Goal: Check status: Check status

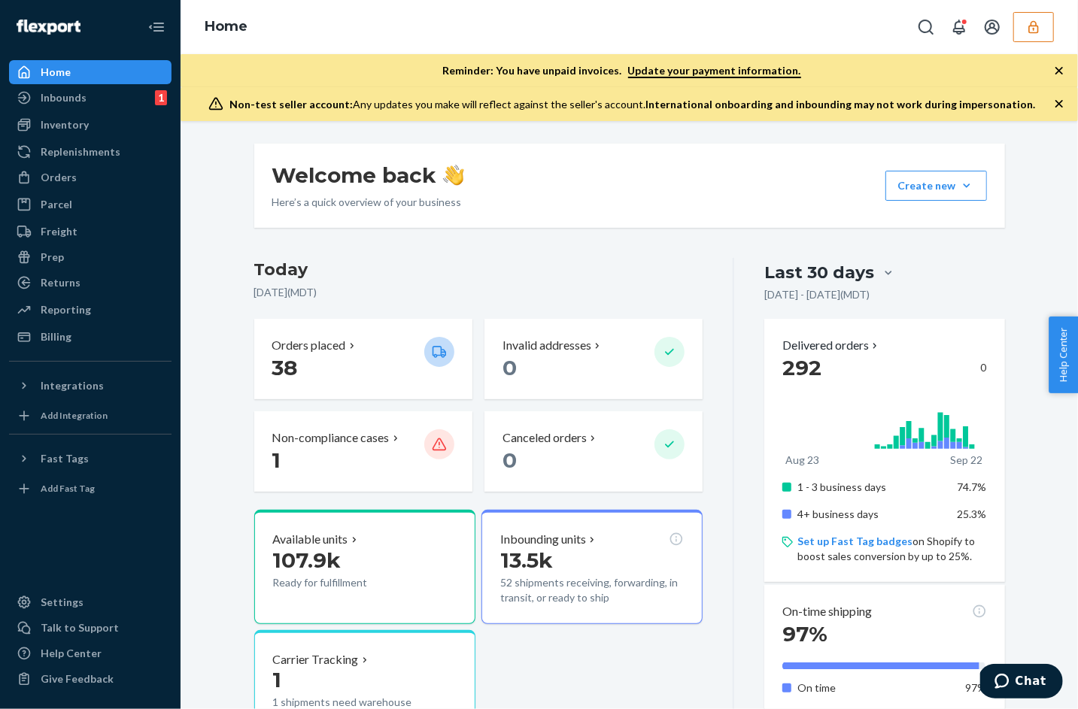
click at [1056, 33] on div "Home" at bounding box center [630, 27] width 898 height 54
click at [1034, 25] on icon "button" at bounding box center [1034, 26] width 10 height 13
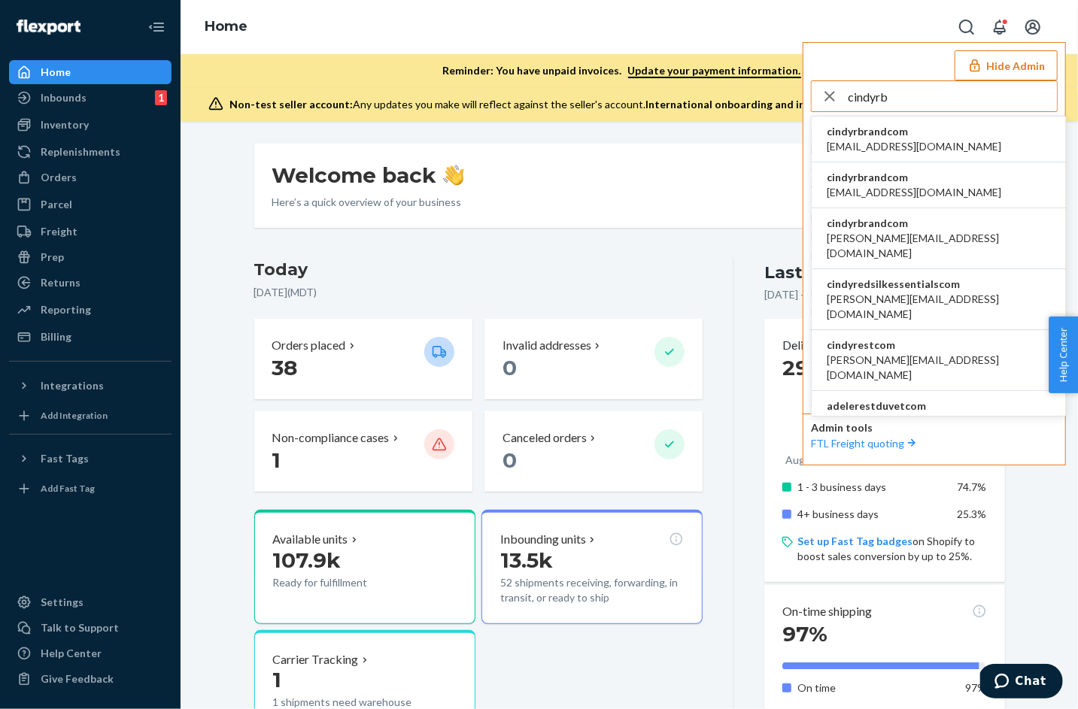
type input "cindyrb"
click at [861, 132] on span "cindyrbrandcom" at bounding box center [914, 131] width 175 height 15
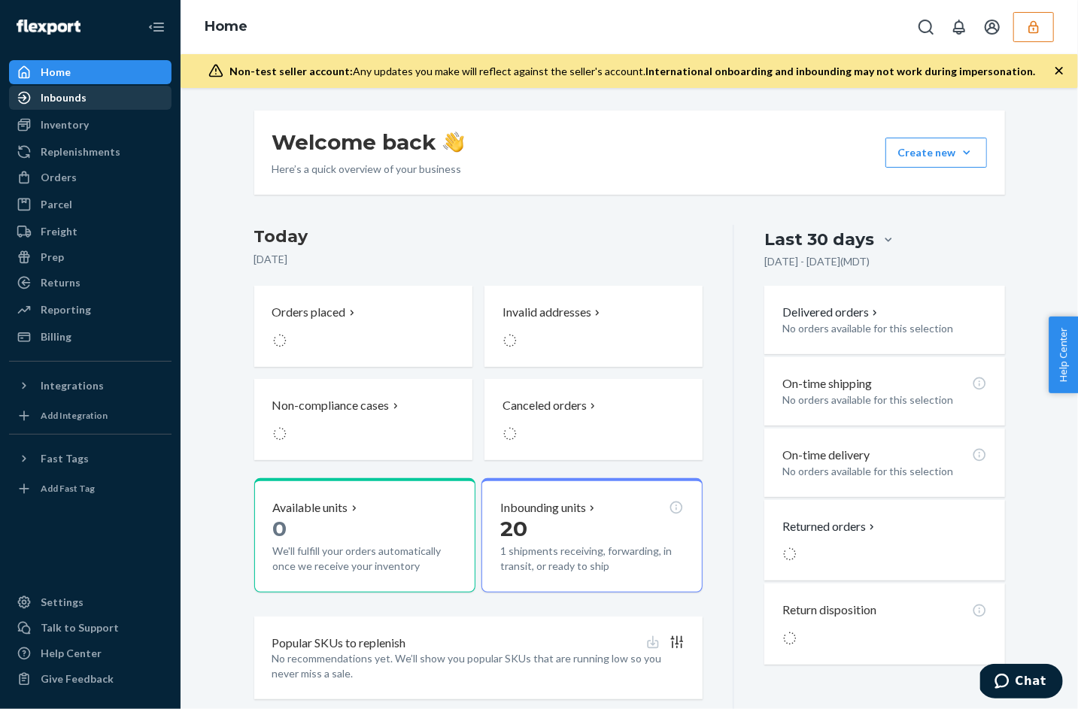
click at [61, 94] on div "Inbounds" at bounding box center [64, 97] width 46 height 15
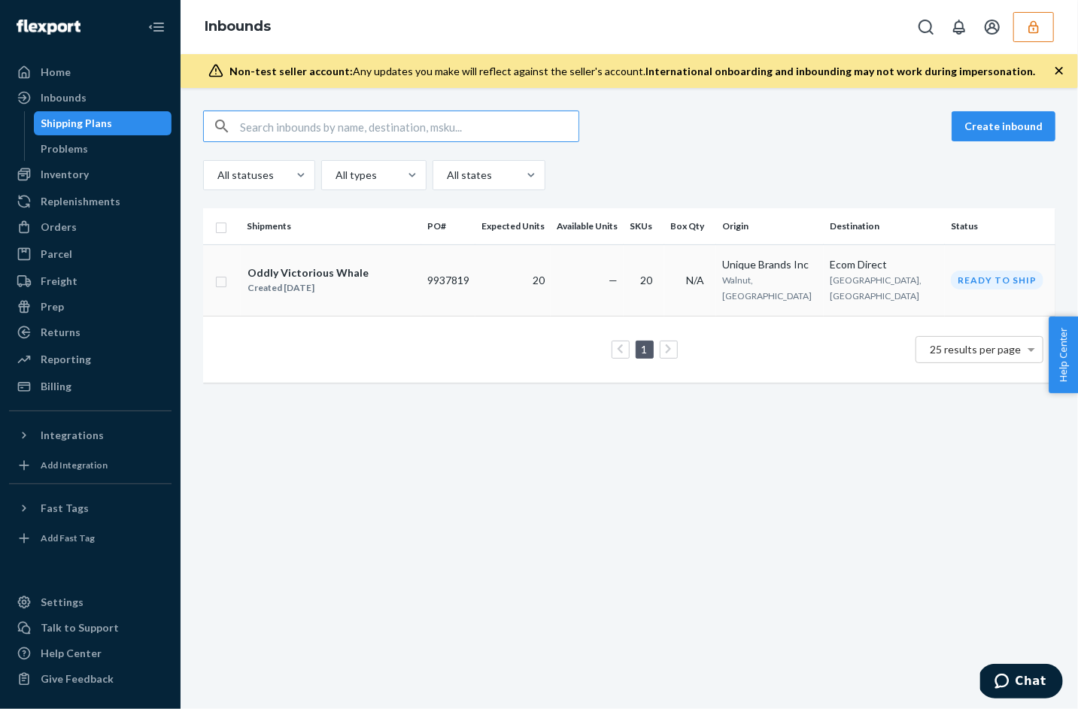
click at [297, 265] on div "Oddly Victorious Whale Created Sep 16, 2025" at bounding box center [331, 281] width 169 height 32
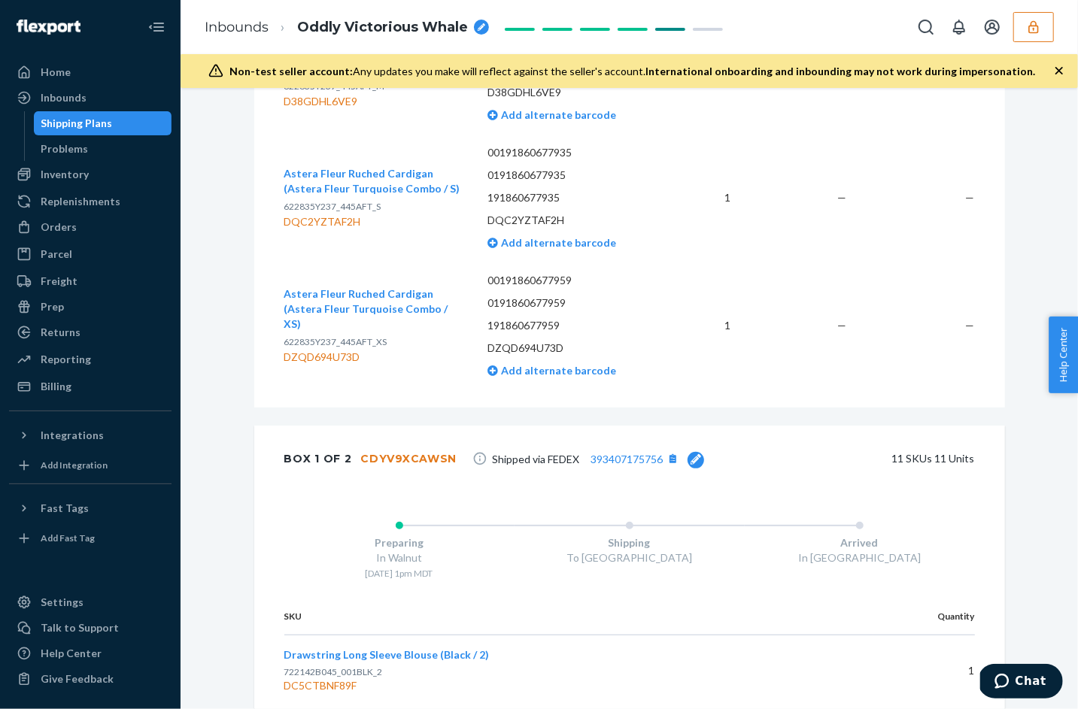
scroll to position [2925, 0]
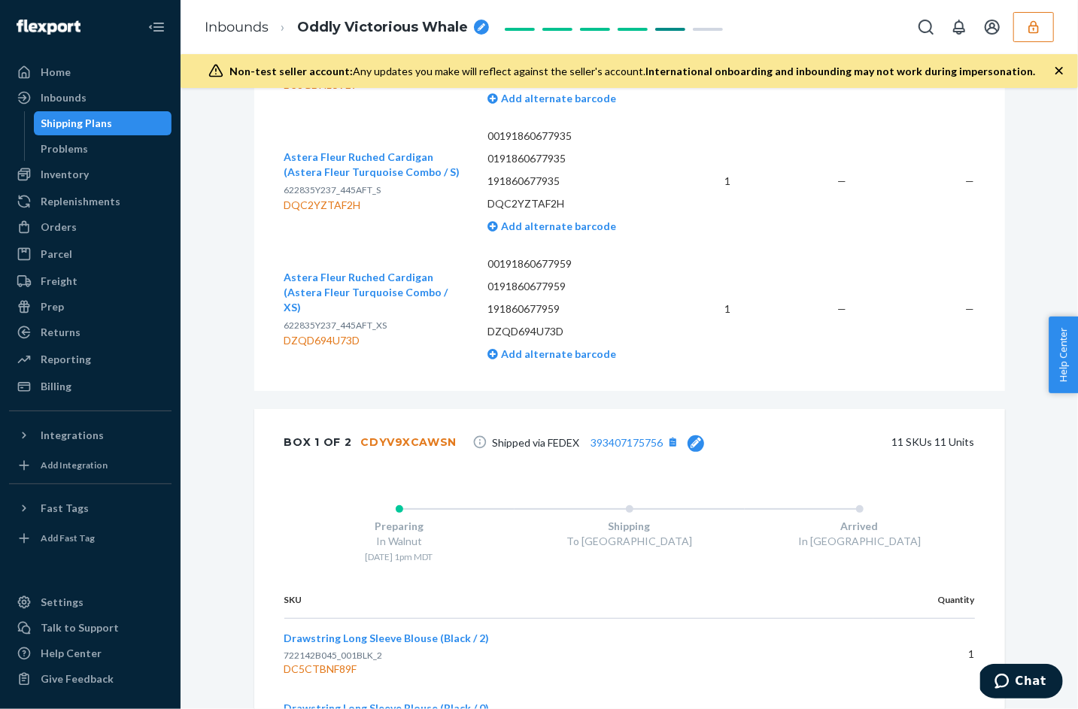
click at [609, 446] on span "Shipped via FEDEX 393407175756" at bounding box center [598, 443] width 212 height 20
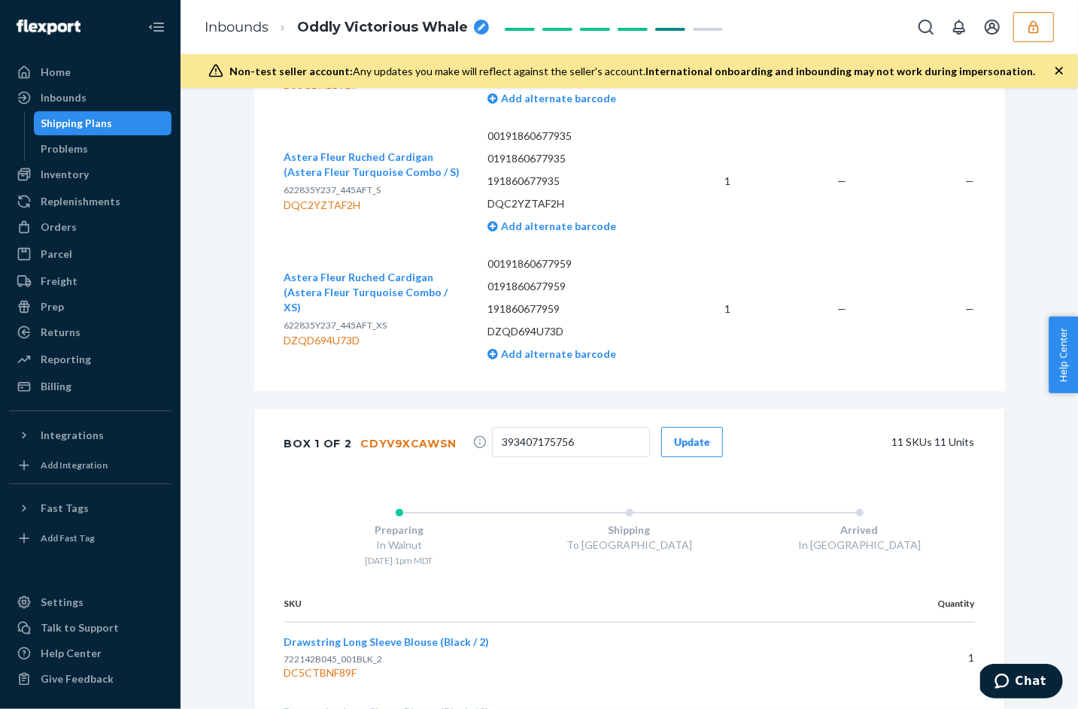
click at [519, 472] on div "Box 1 of 2 CDYV9XCAWSN 393407175756 Update 11 SKUs 11 Units" at bounding box center [629, 444] width 751 height 70
click at [442, 466] on div "Box 1 of 2 CDYV9XCAWSN 393407175756 Update 11 SKUs 11 Units" at bounding box center [629, 444] width 751 height 70
click at [773, 449] on div "11 SKUs 11 Units" at bounding box center [860, 442] width 229 height 30
click at [289, 456] on div "Box 1 of 2 CDYV9XCAWSN" at bounding box center [370, 444] width 173 height 30
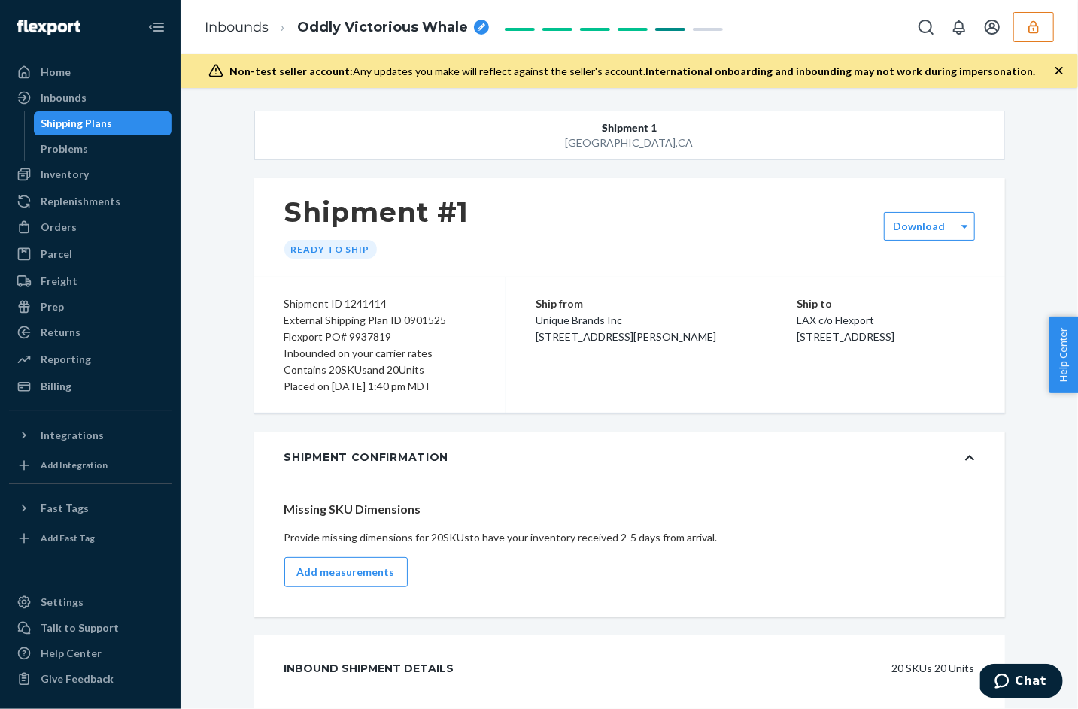
click at [175, 189] on div "Home Inbounds Shipping Plans Problems Inventory Products Replenishments Orders …" at bounding box center [90, 354] width 181 height 709
click at [60, 180] on div "Inventory" at bounding box center [65, 174] width 48 height 15
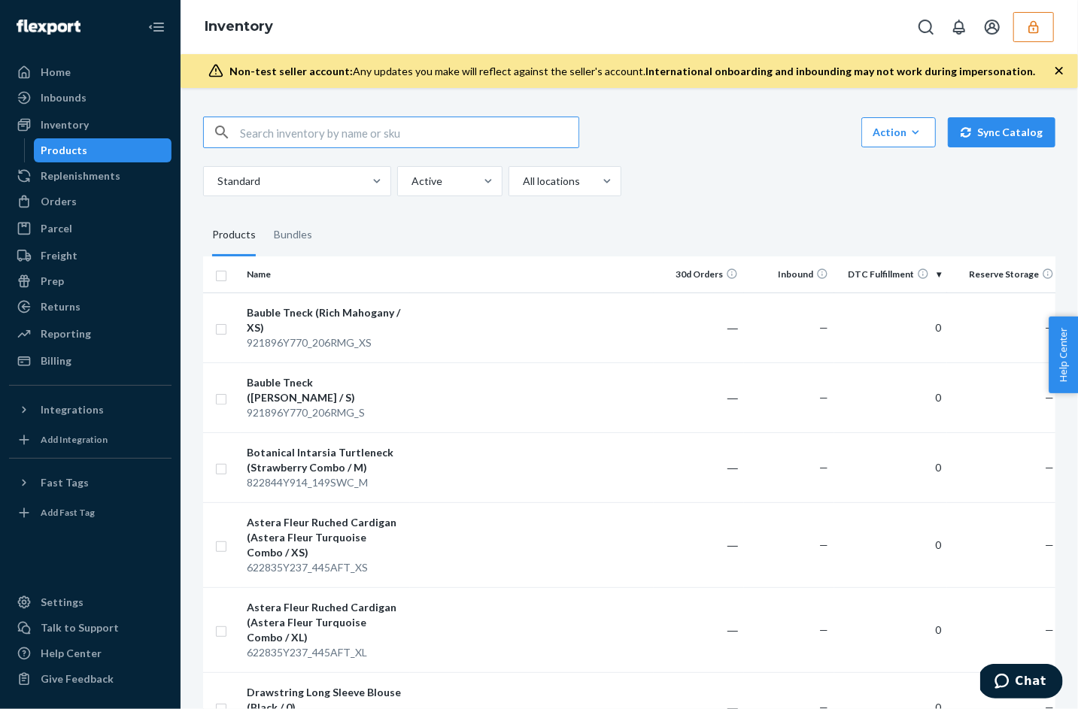
click at [1038, 27] on icon "button" at bounding box center [1033, 27] width 15 height 15
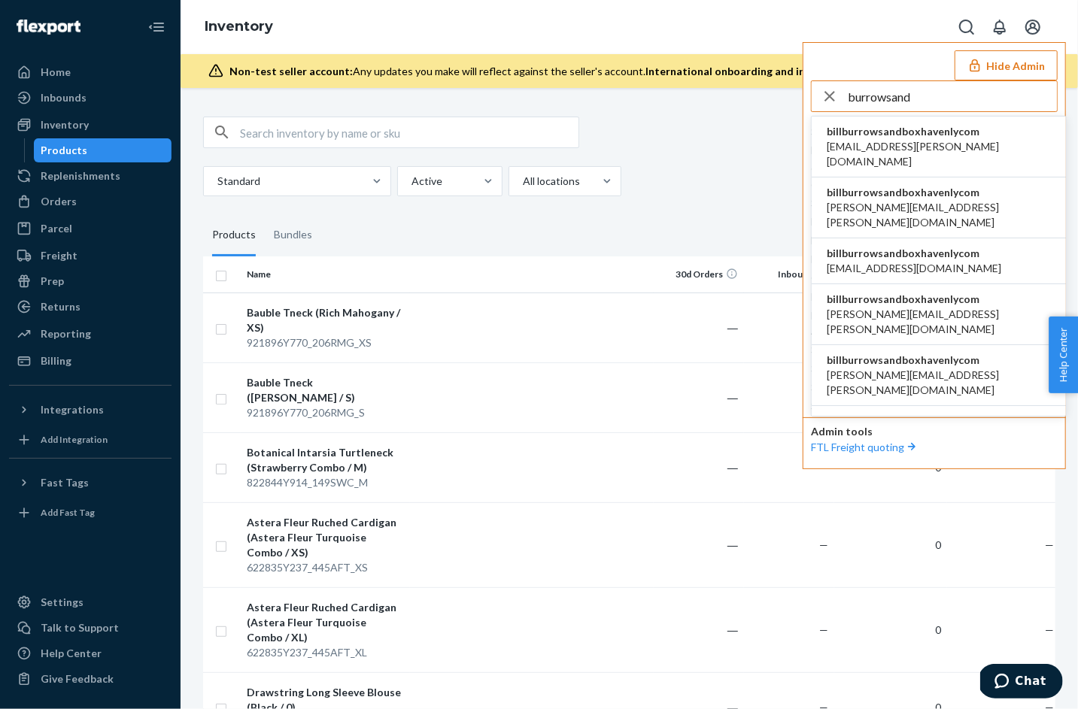
type input "burrowsand"
click at [931, 135] on span "billburrowsandboxhavenlycom" at bounding box center [939, 131] width 224 height 15
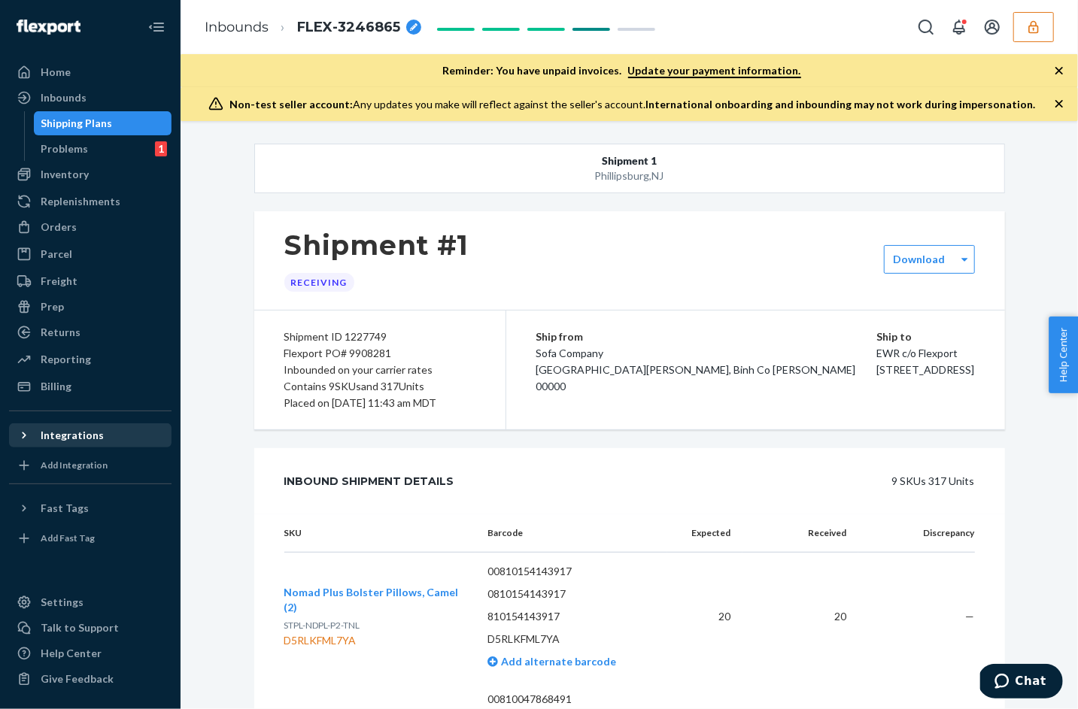
scroll to position [115, 0]
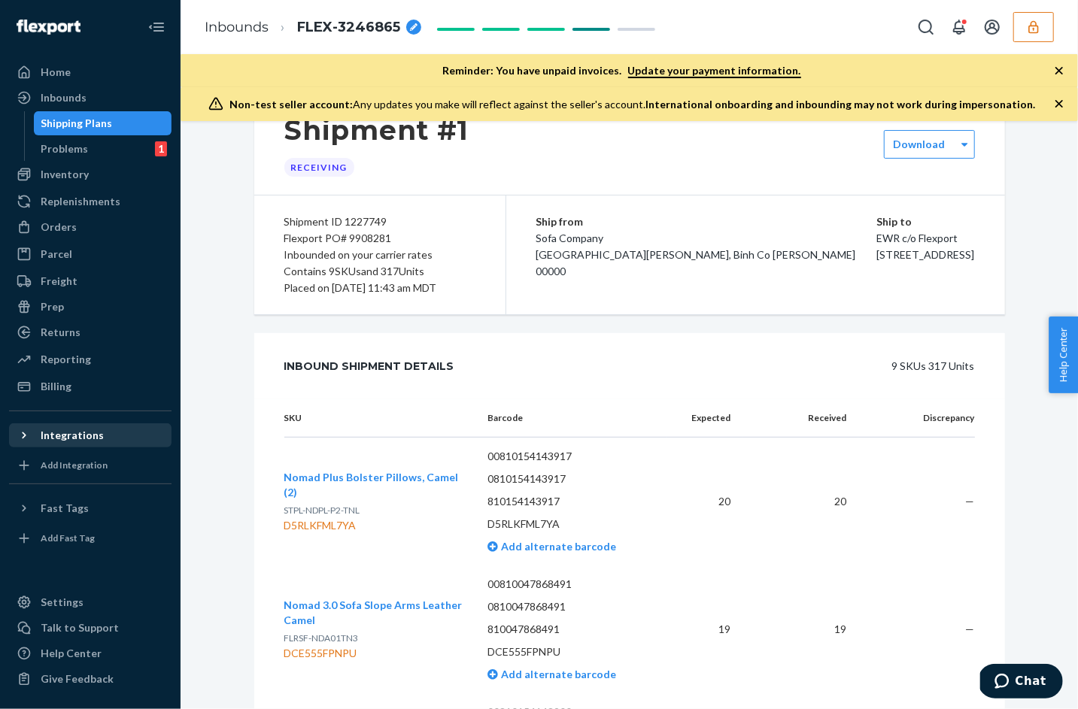
click at [46, 435] on div "Integrations" at bounding box center [72, 435] width 63 height 15
click at [29, 439] on icon at bounding box center [24, 435] width 15 height 15
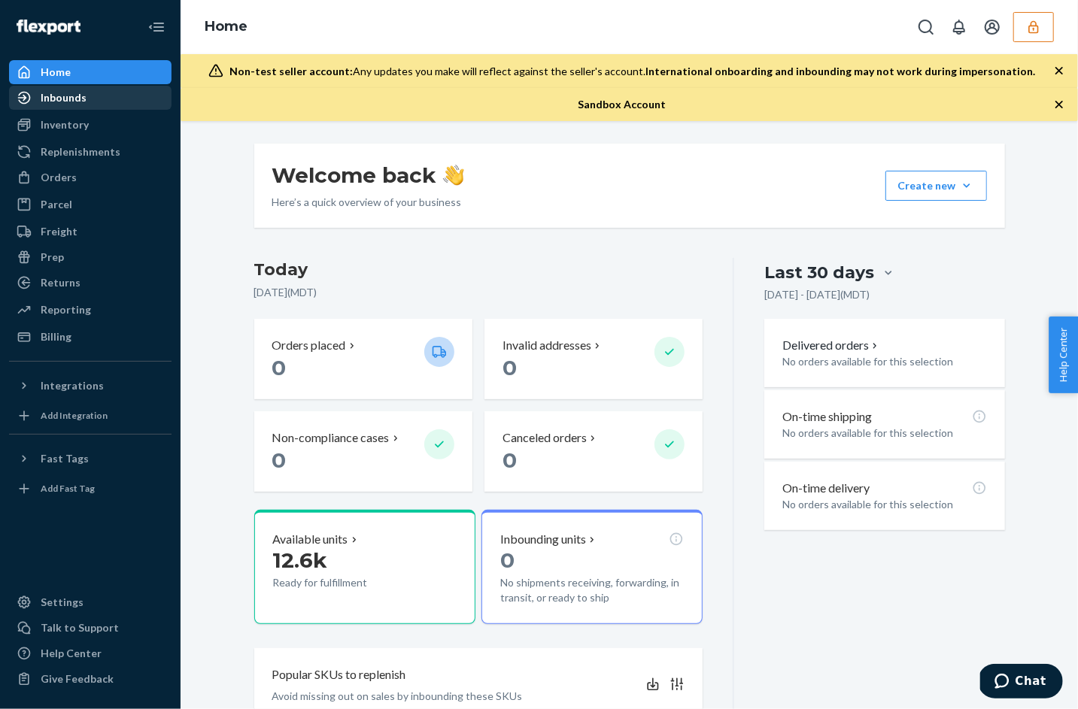
click at [62, 96] on div "Inbounds" at bounding box center [64, 97] width 46 height 15
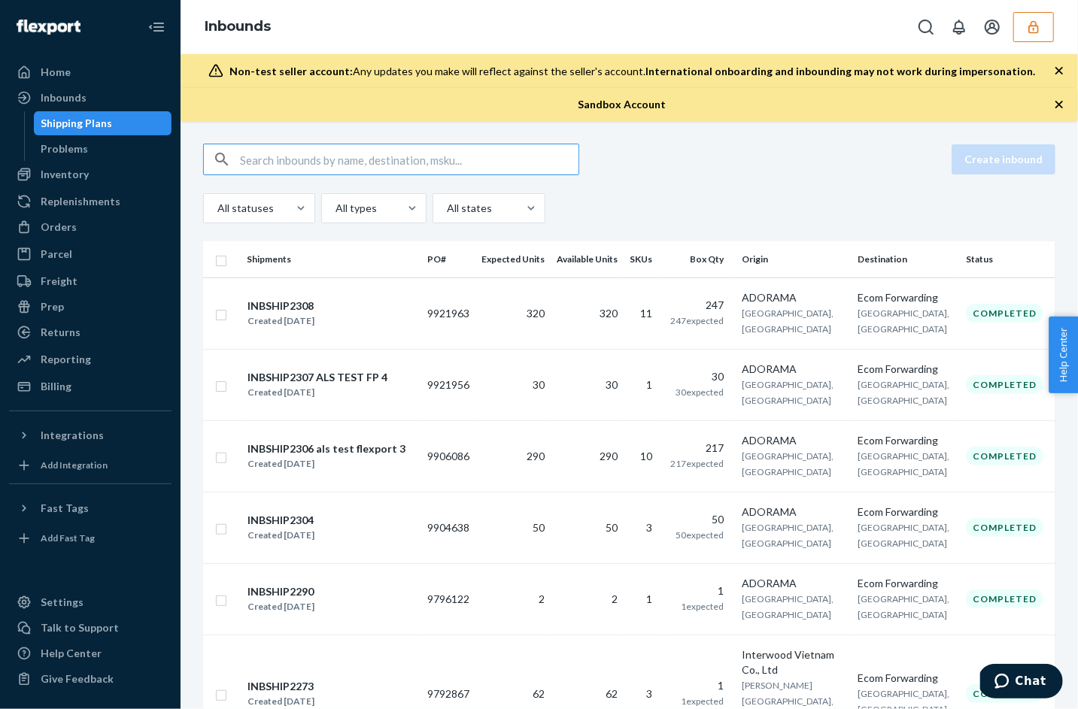
click at [1035, 38] on button "button" at bounding box center [1033, 27] width 41 height 30
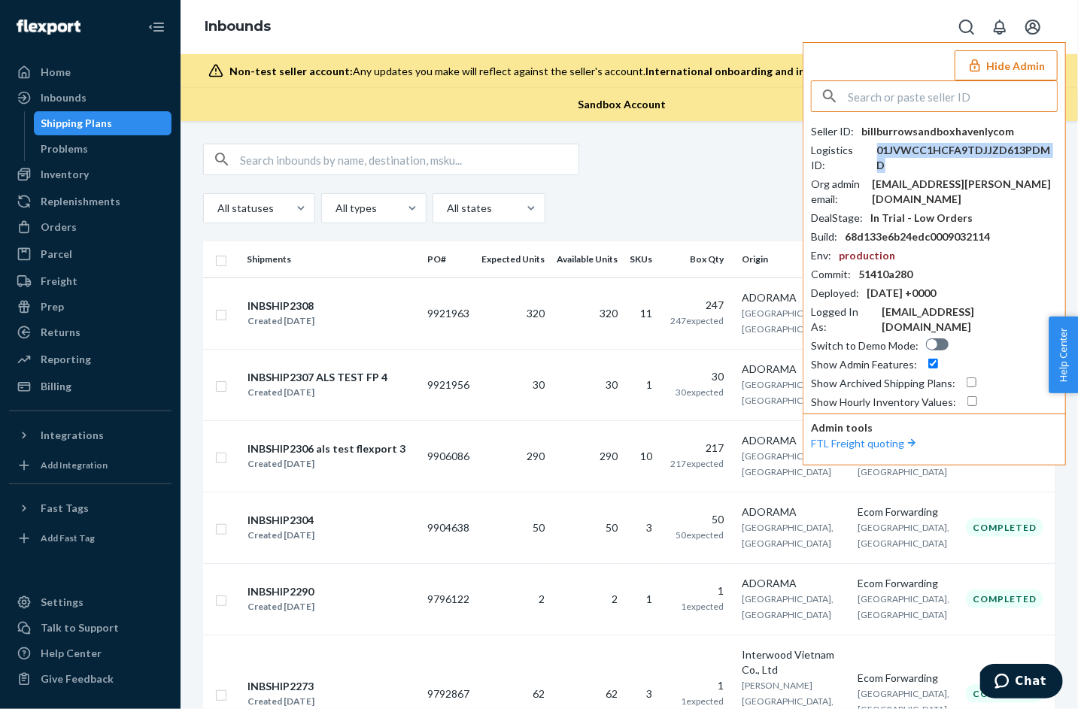
click at [910, 149] on div "01JVWCC1HCFA9TDJJZD613PDMD" at bounding box center [967, 158] width 181 height 30
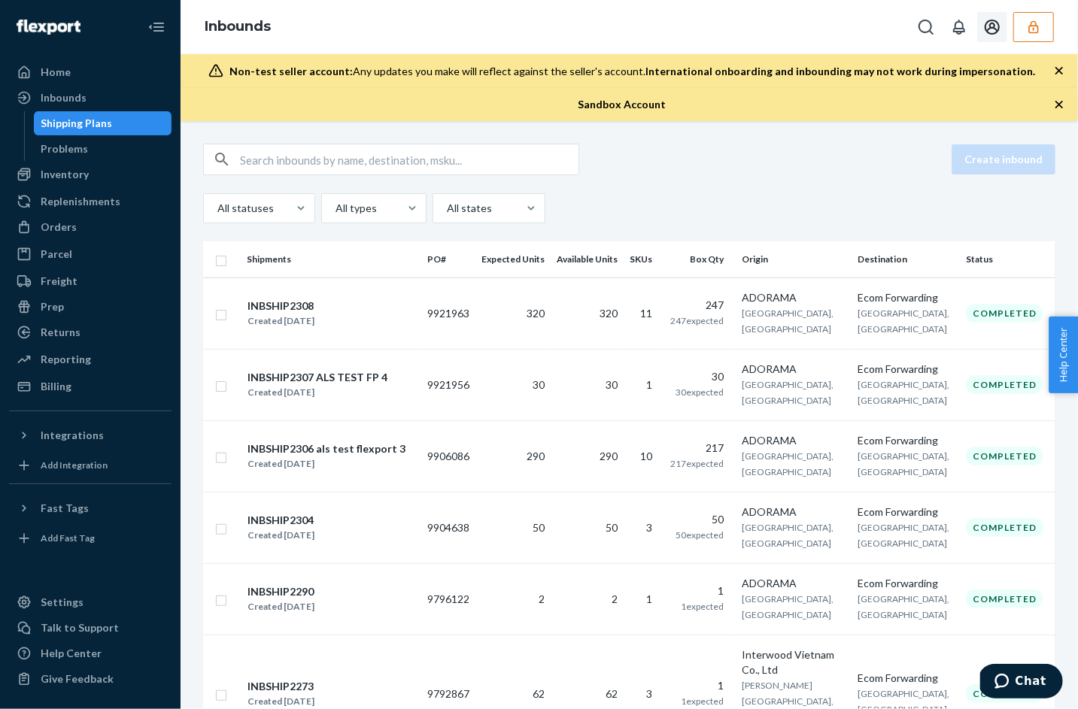
click at [1036, 29] on icon "button" at bounding box center [1033, 27] width 15 height 15
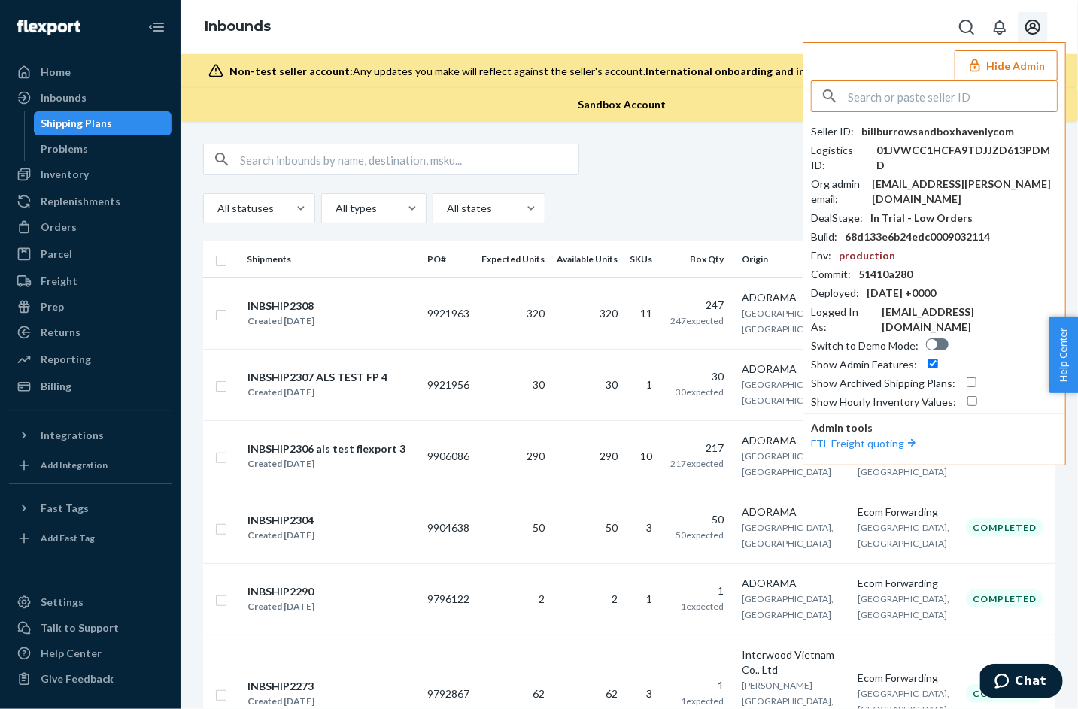
click at [694, 196] on div "All statuses All types All states" at bounding box center [629, 208] width 852 height 30
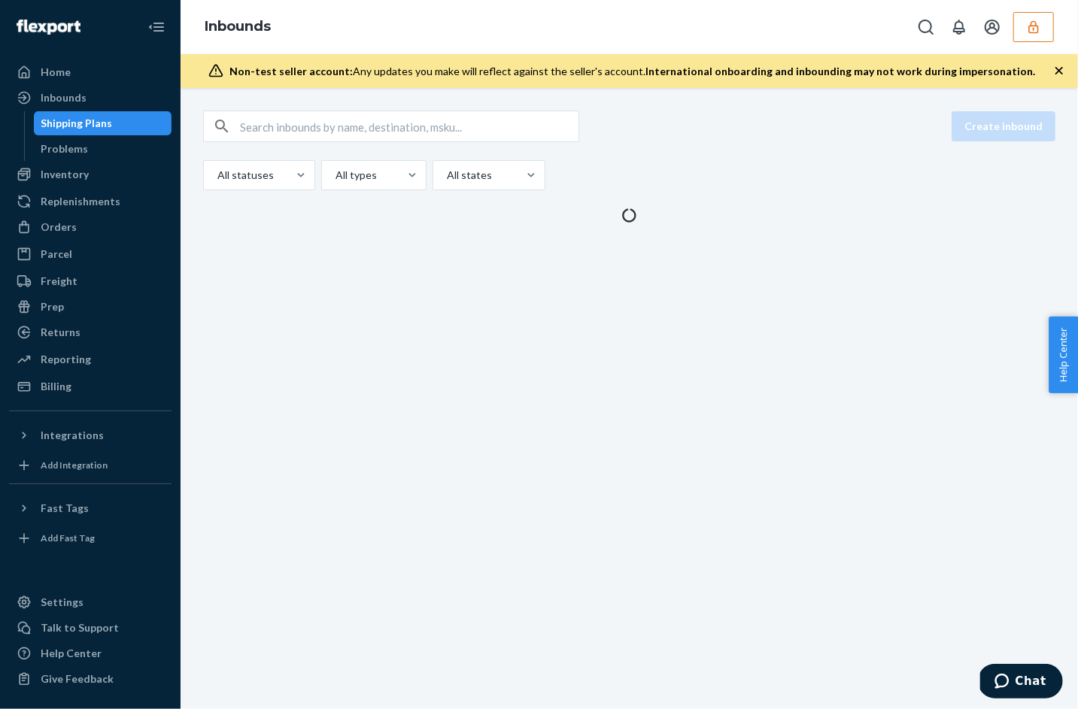
click at [1051, 29] on button "button" at bounding box center [1033, 27] width 41 height 30
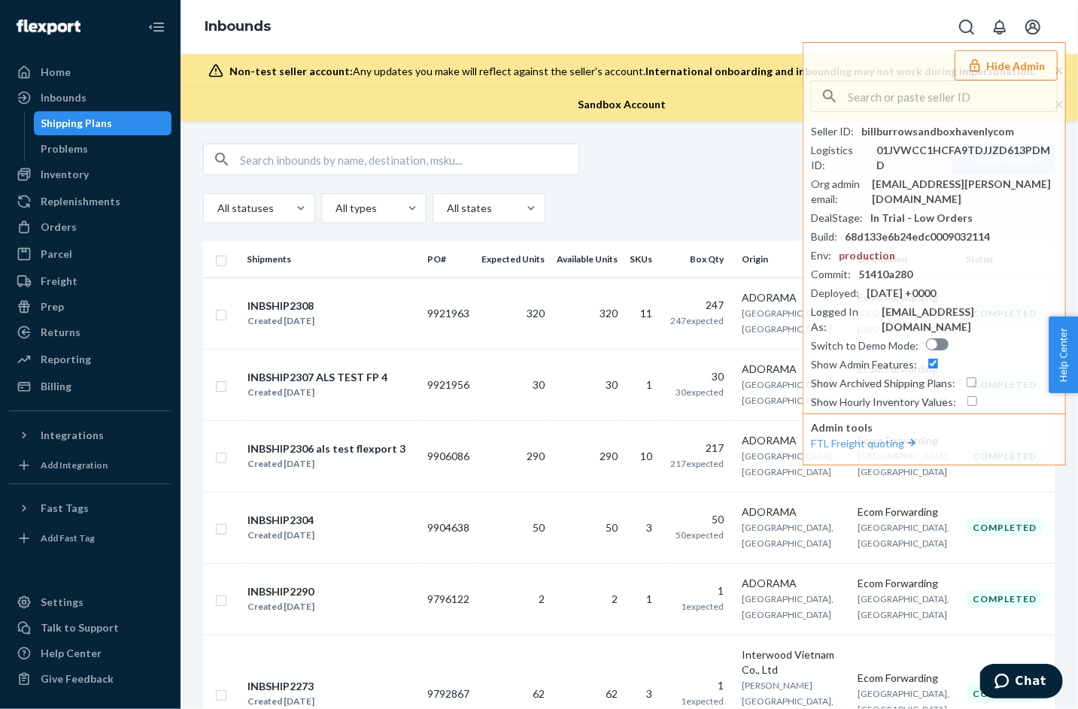
click at [738, 193] on div "All statuses All types All states" at bounding box center [629, 208] width 852 height 30
click at [359, 164] on input "text" at bounding box center [409, 159] width 339 height 30
paste input "9940226"
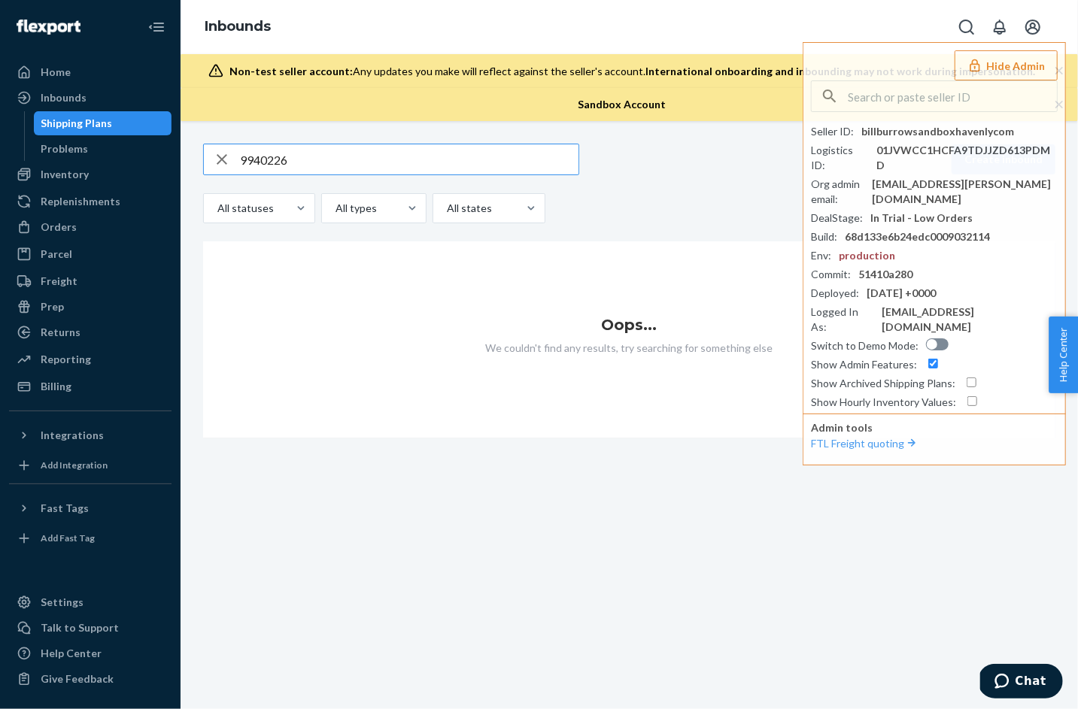
type input "9940226"
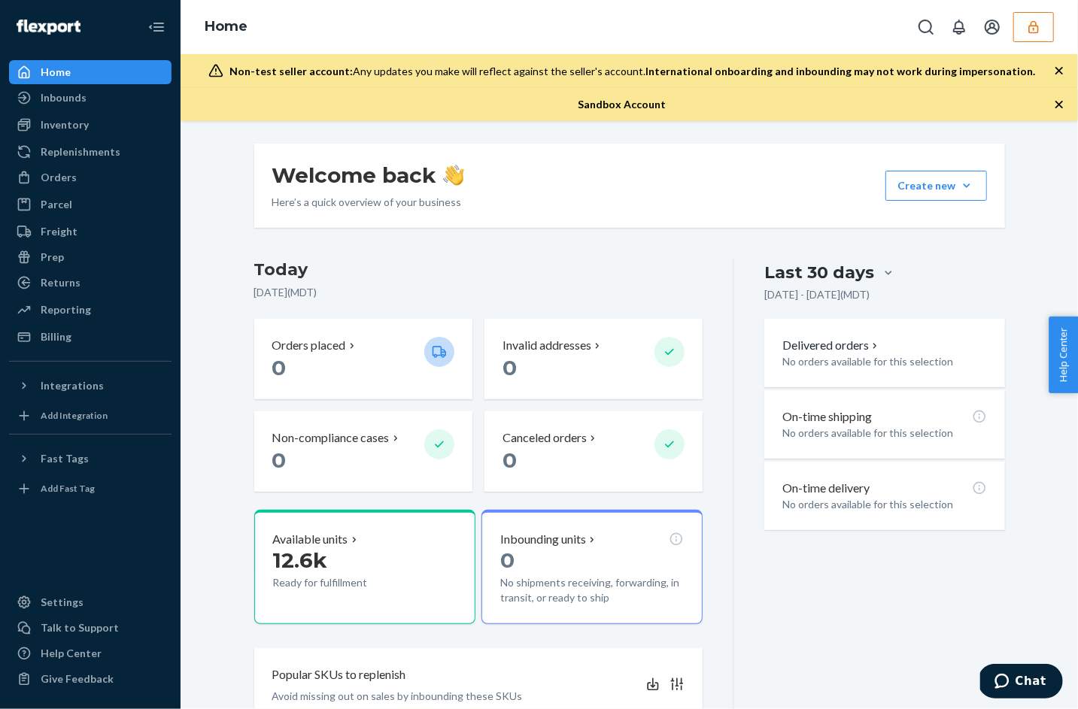
click at [1008, 28] on div at bounding box center [982, 27] width 143 height 30
click at [1032, 29] on icon "button" at bounding box center [1033, 27] width 15 height 15
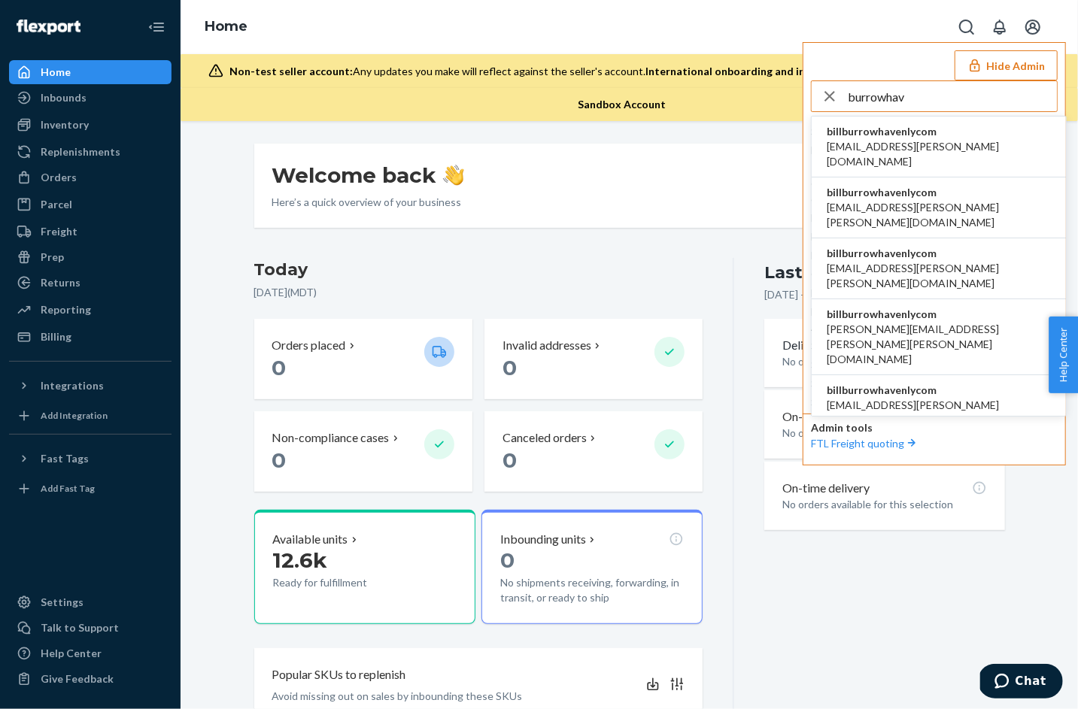
type input "burrowhav"
click at [896, 131] on span "billburrowhavenlycom" at bounding box center [939, 131] width 224 height 15
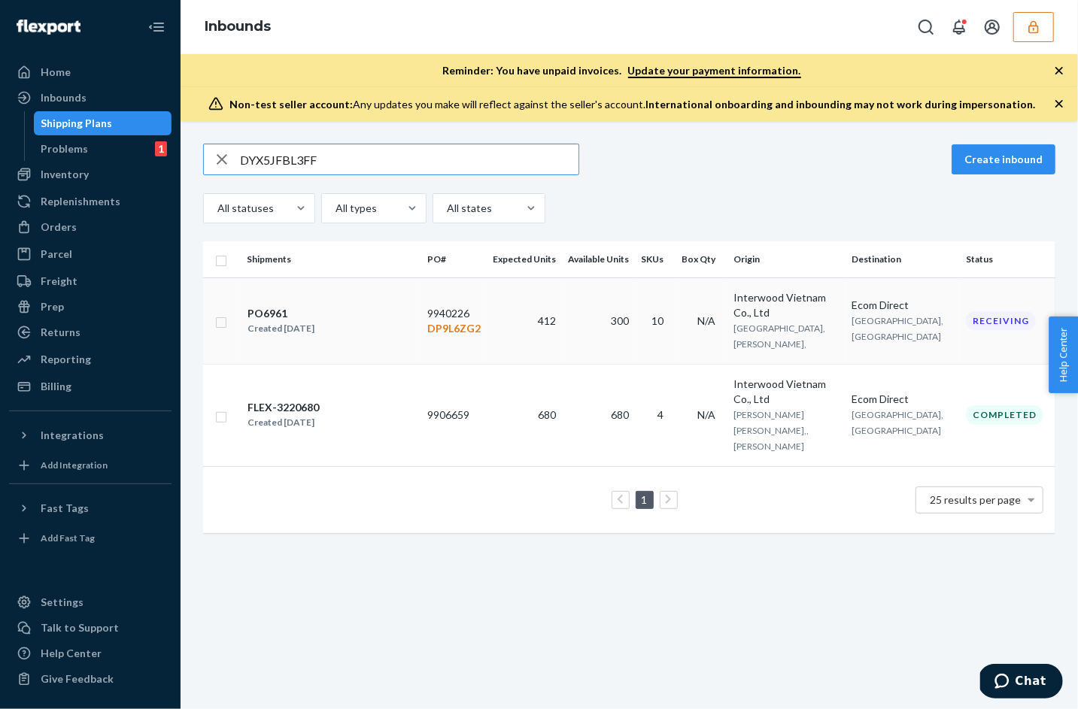
type input "DYX5JFBL3FF"
copy td "9940226"
click at [387, 320] on div "PO6961 Created Sep 18, 2025" at bounding box center [331, 321] width 169 height 32
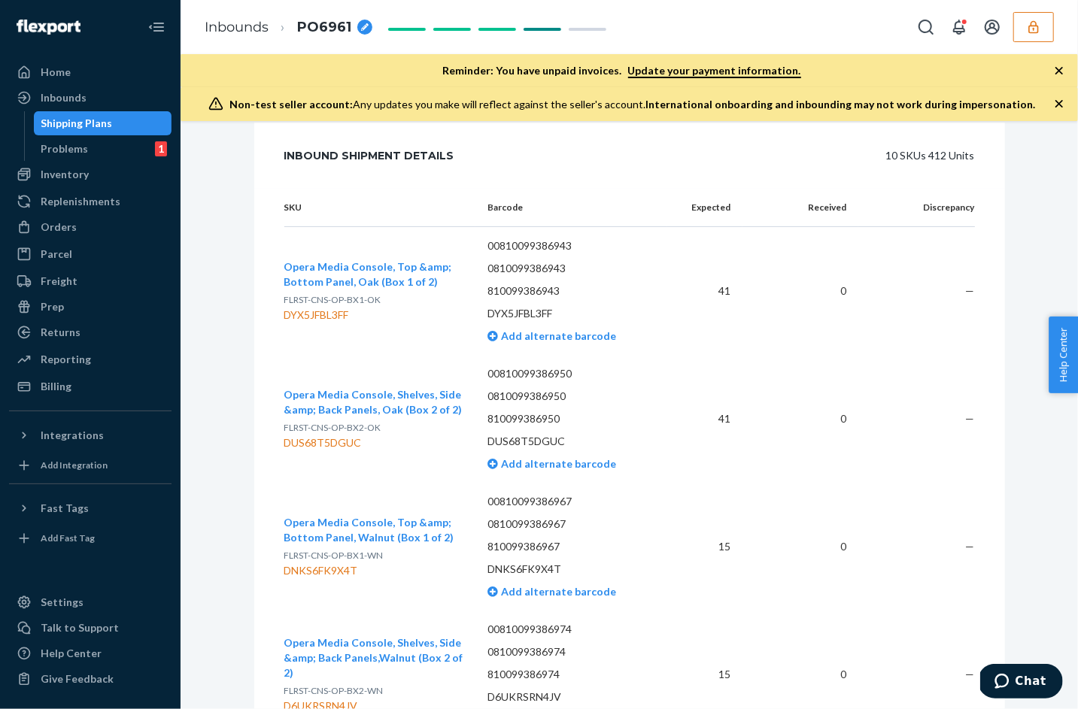
scroll to position [2670, 0]
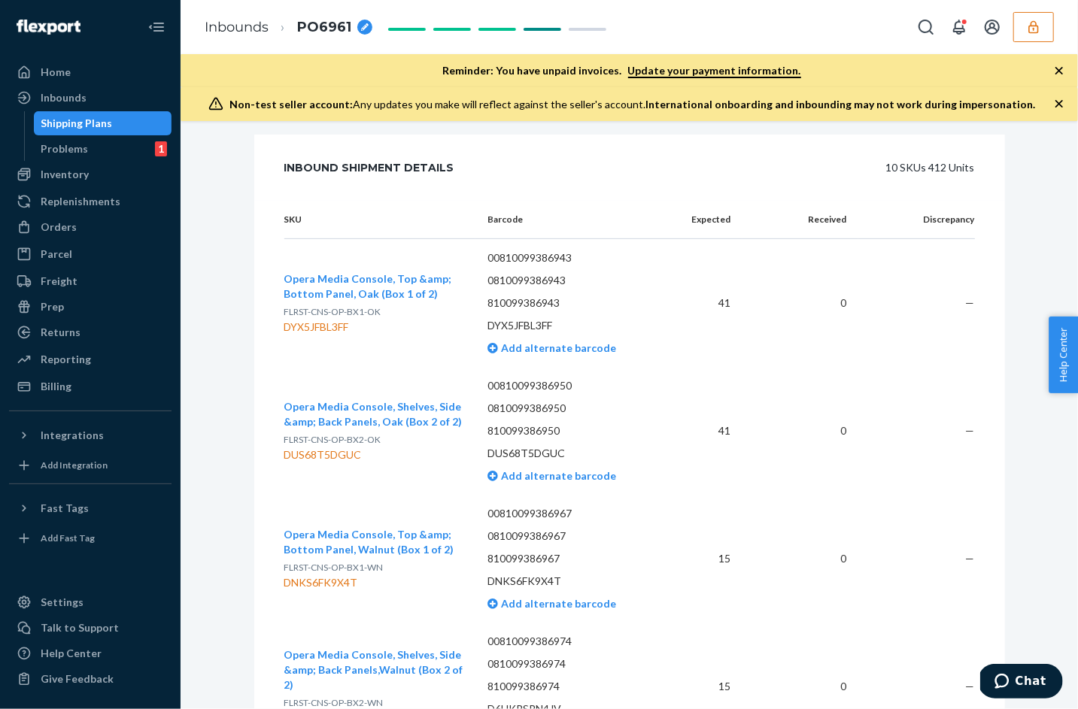
click at [337, 306] on span "FLRST-CNS-OP-BX1-OK" at bounding box center [332, 311] width 97 height 11
copy span "OP"
click at [319, 306] on span "FLRST-CNS-OP-BX1-OK" at bounding box center [332, 311] width 97 height 11
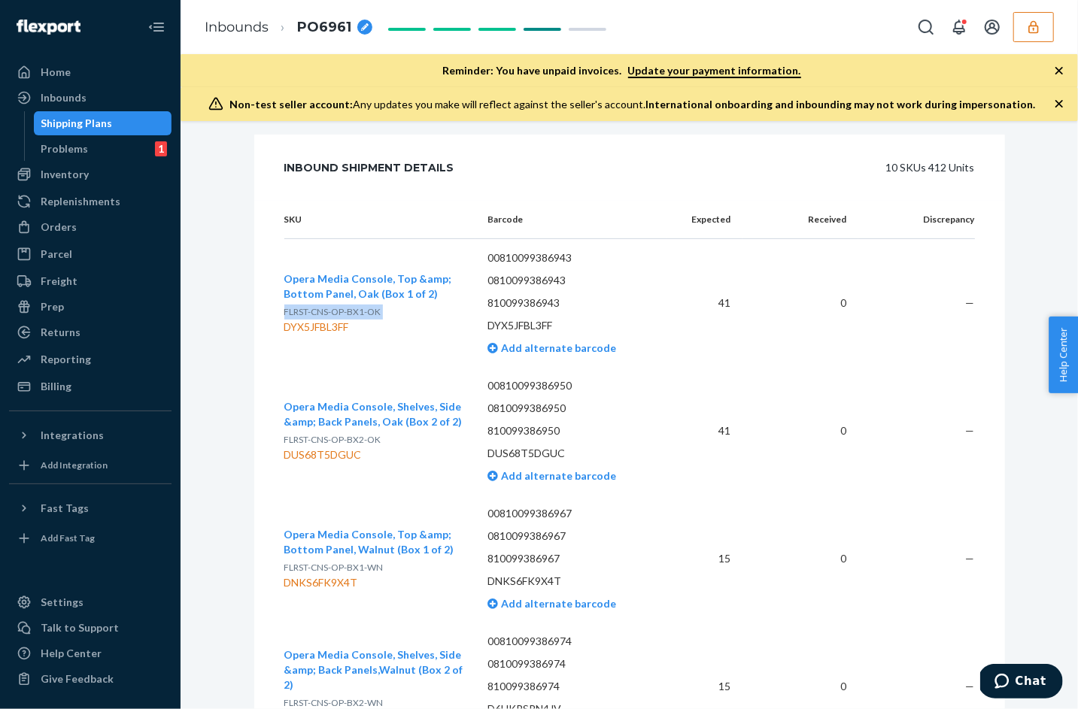
click at [319, 306] on span "FLRST-CNS-OP-BX1-OK" at bounding box center [332, 311] width 97 height 11
copy span "FLRST-CNS-OP-BX1-OK"
click at [321, 320] on div "DYX5JFBL3FF" at bounding box center [374, 327] width 180 height 15
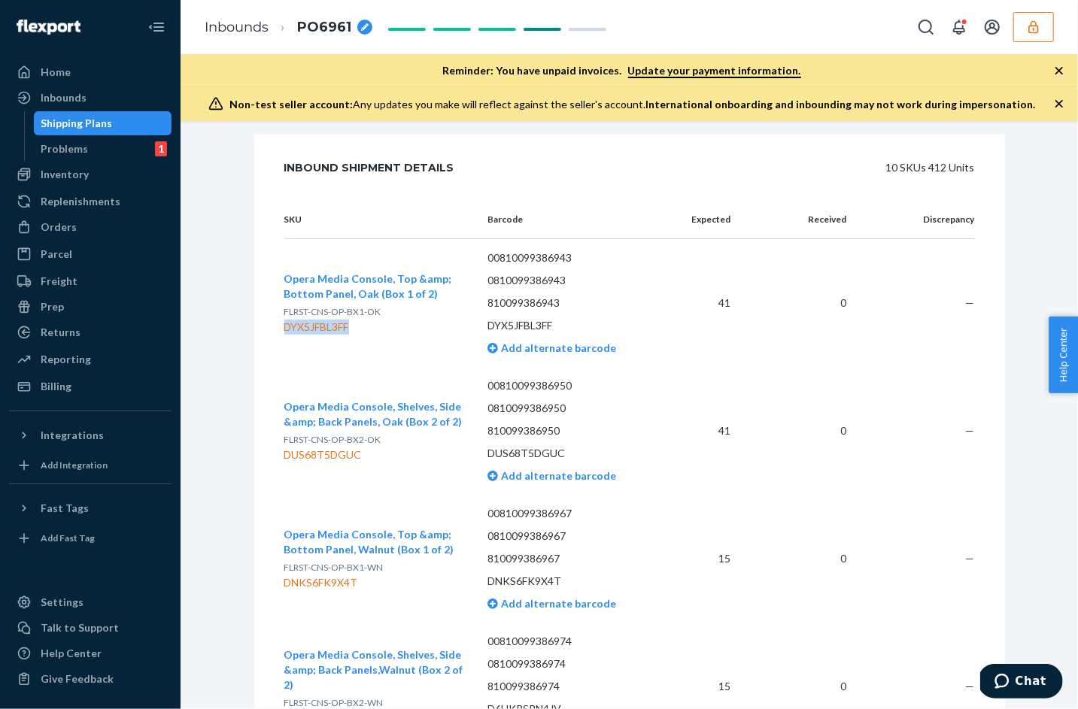
copy div "DYX5JFBL3FF"
click at [324, 448] on div "DUS68T5DGUC" at bounding box center [374, 455] width 180 height 15
copy div "DUS68T5DGUC"
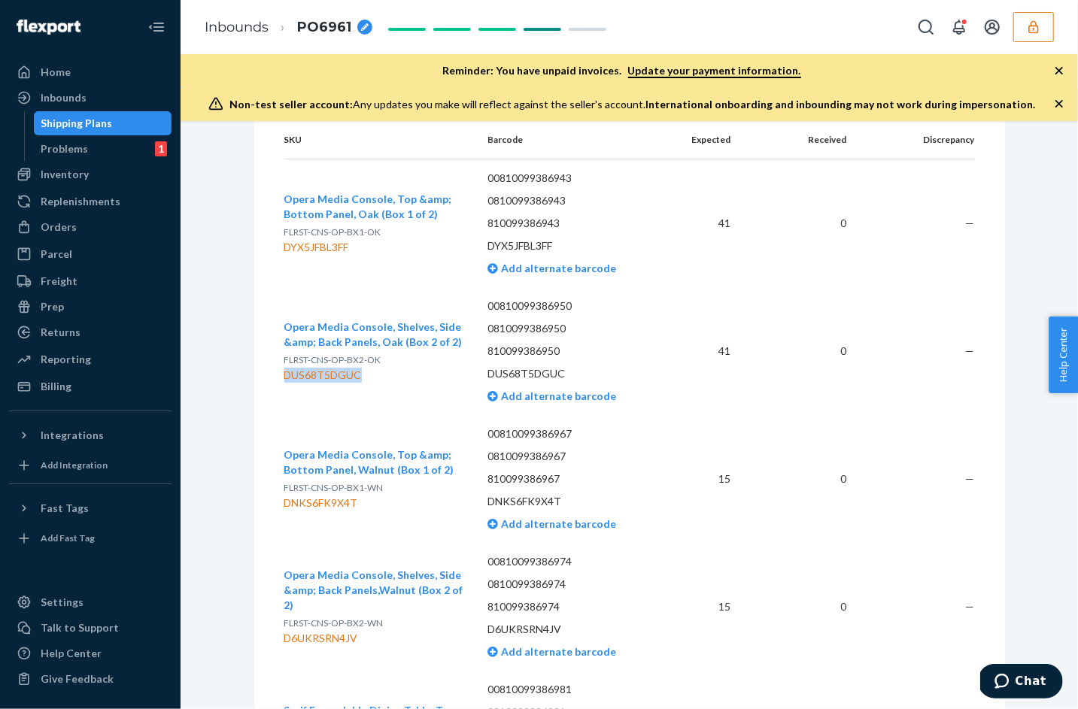
scroll to position [2805, 0]
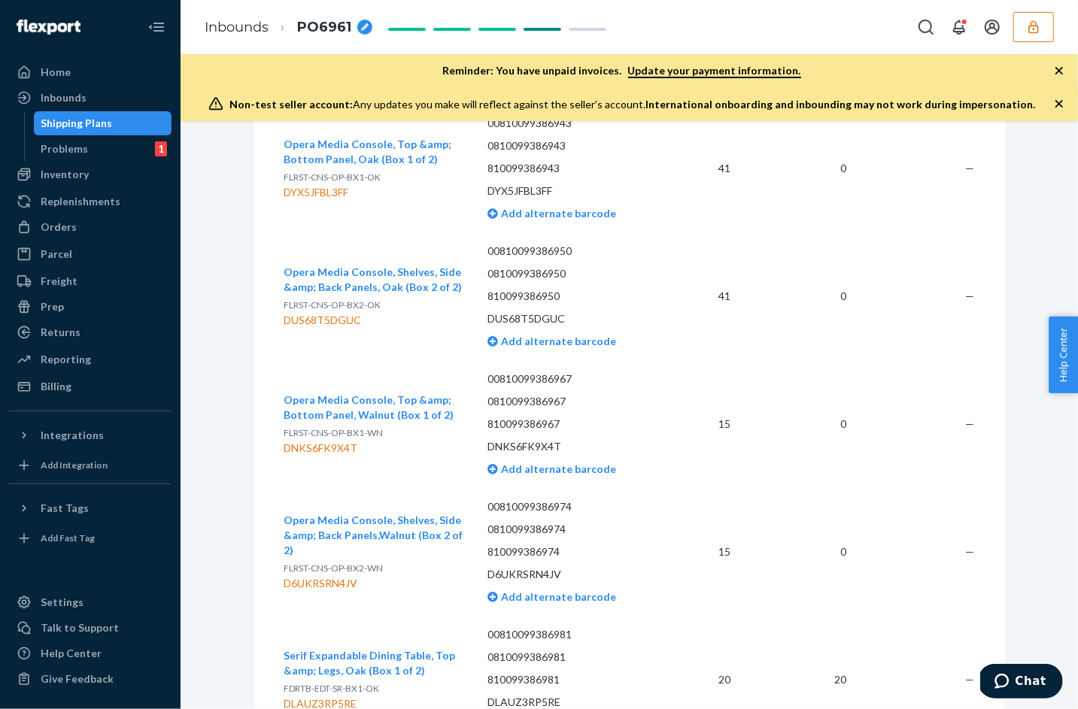
click at [339, 427] on span "FLRST-CNS-OP-BX1-WN" at bounding box center [333, 432] width 99 height 11
copy span "FLRST-CNS-OP-BX1-WN"
click at [324, 441] on div "DNKS6FK9X4T" at bounding box center [374, 448] width 180 height 15
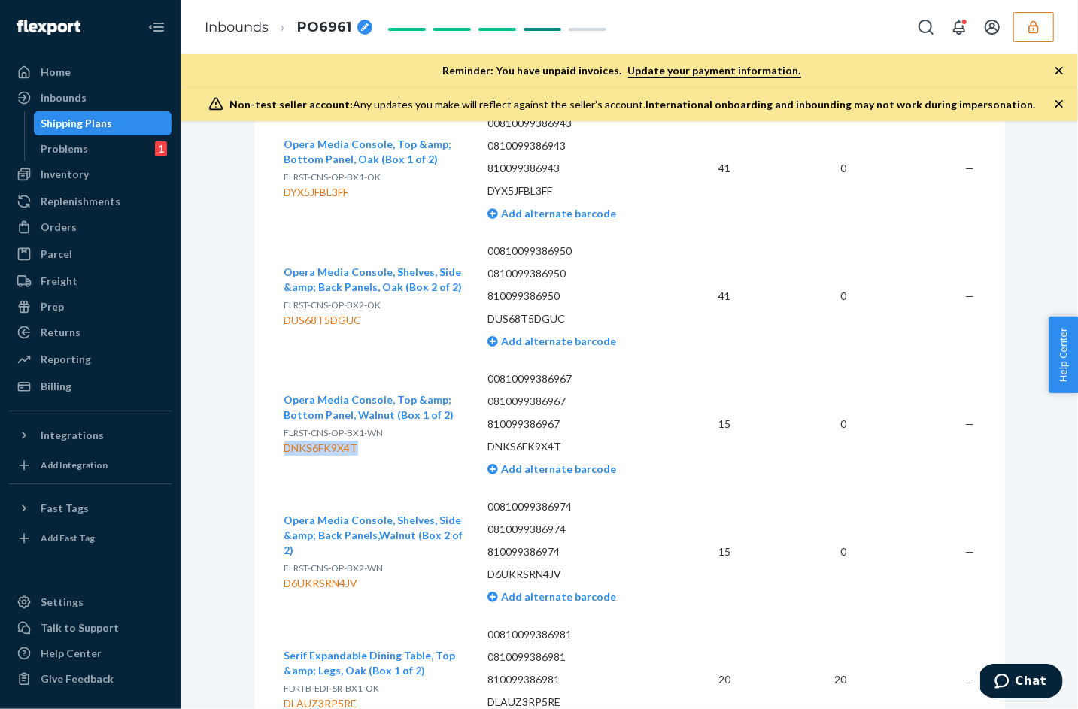
click at [324, 441] on div "DNKS6FK9X4T" at bounding box center [374, 448] width 180 height 15
copy div "DNKS6FK9X4T"
click at [321, 576] on div "D6UKRSRN4JV" at bounding box center [374, 583] width 180 height 15
copy div "D6UKRSRN4JV"
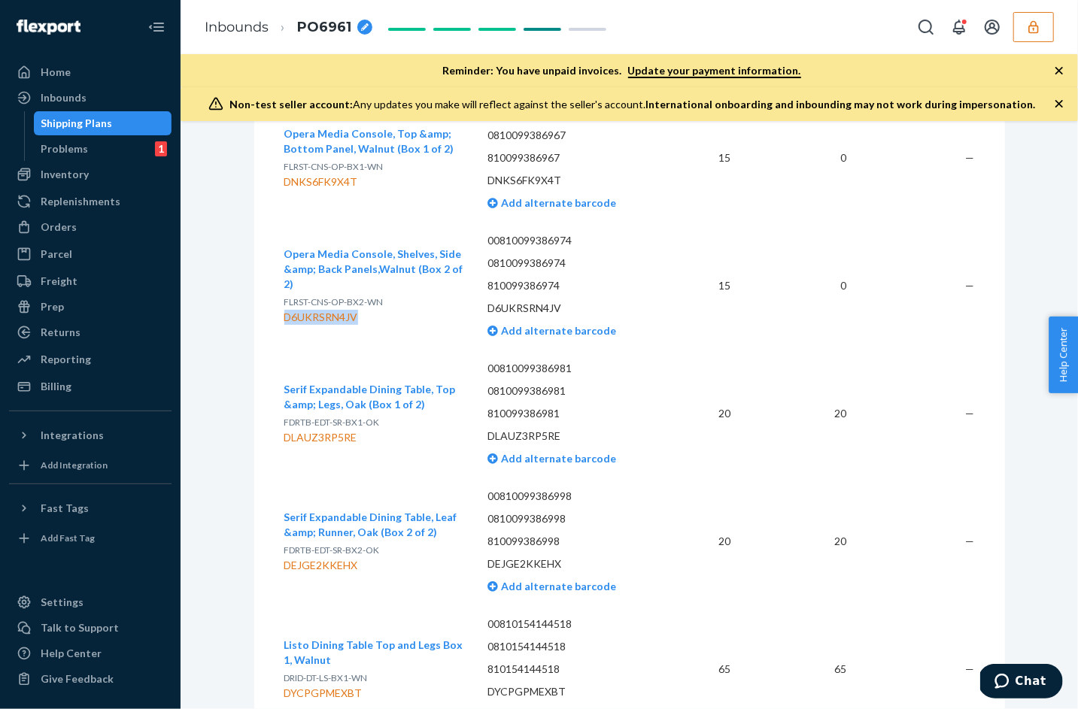
scroll to position [3069, 0]
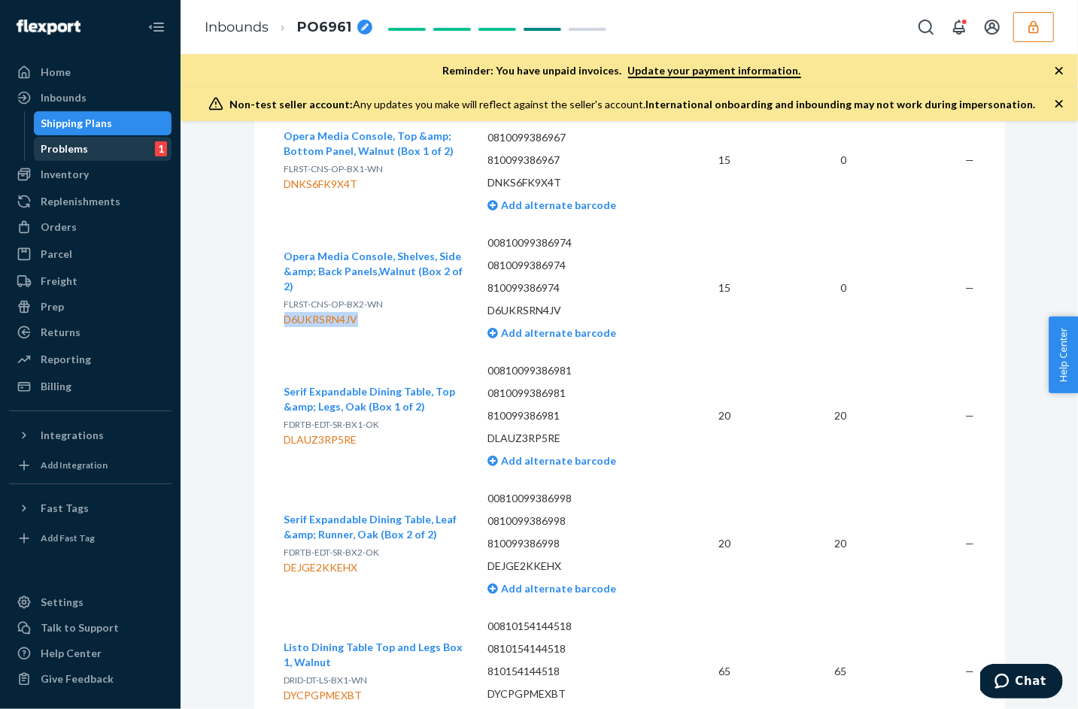
click at [90, 141] on div "Problems 1" at bounding box center [102, 148] width 135 height 21
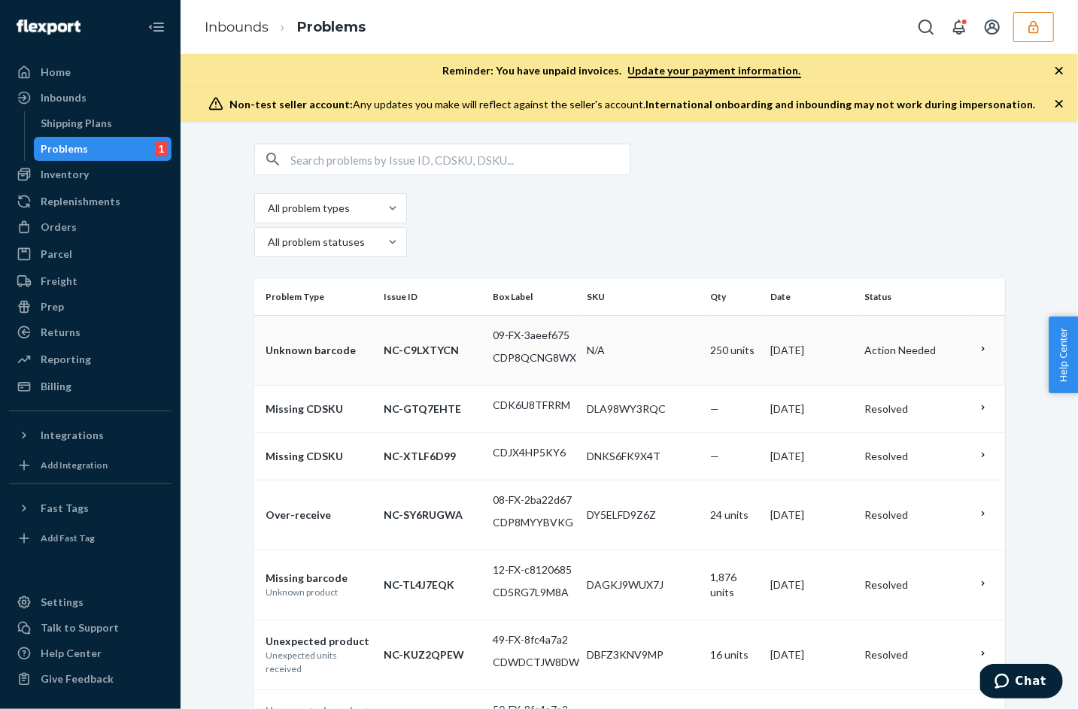
click at [629, 320] on td "N/A" at bounding box center [643, 350] width 124 height 70
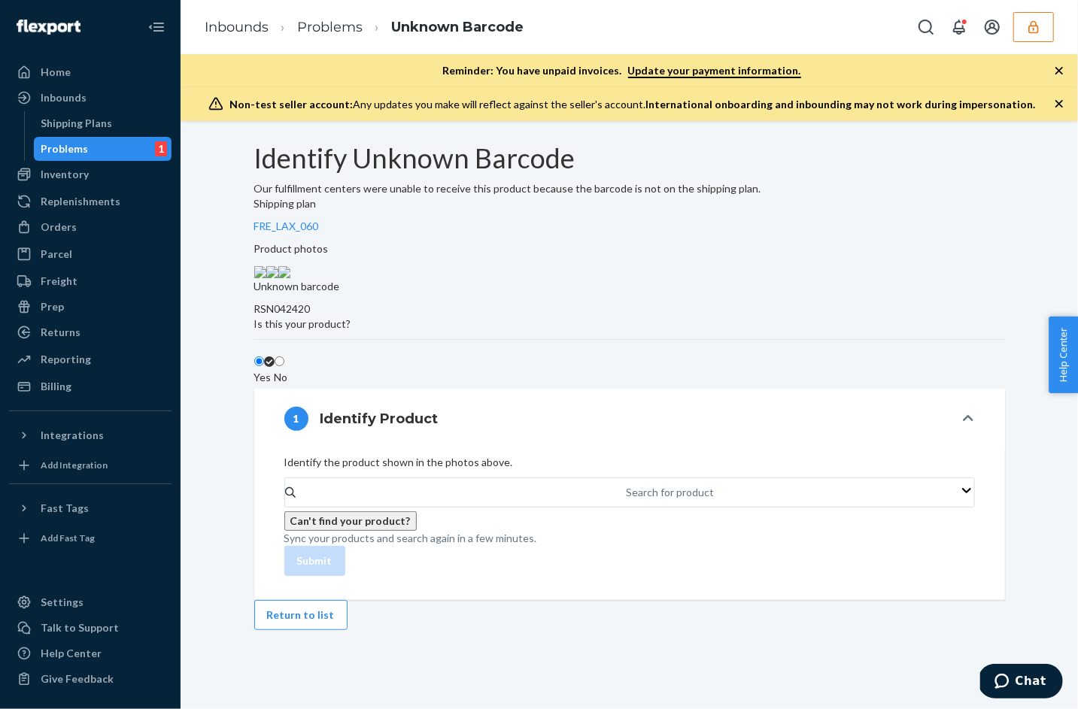
scroll to position [51, 0]
click at [266, 278] on img at bounding box center [260, 272] width 12 height 12
click at [214, 48] on ol "Inbounds Problems Unknown Barcode" at bounding box center [364, 27] width 343 height 44
click at [214, 41] on ol "Inbounds Problems Unknown Barcode" at bounding box center [364, 27] width 343 height 44
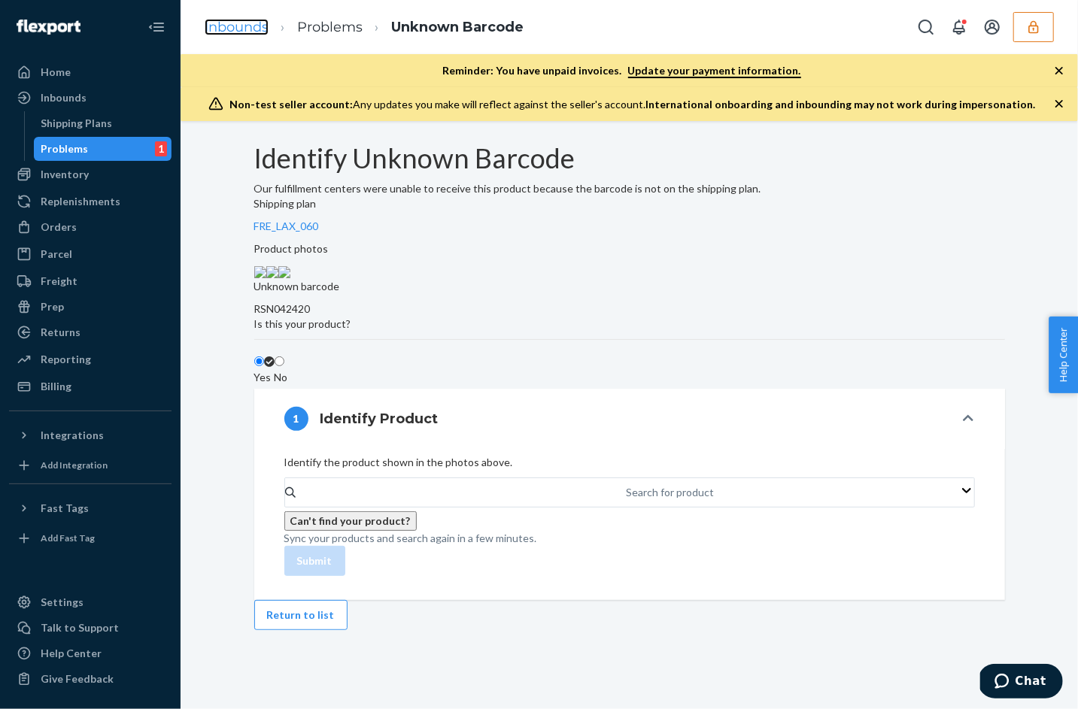
click at [214, 33] on link "Inbounds" at bounding box center [237, 27] width 64 height 17
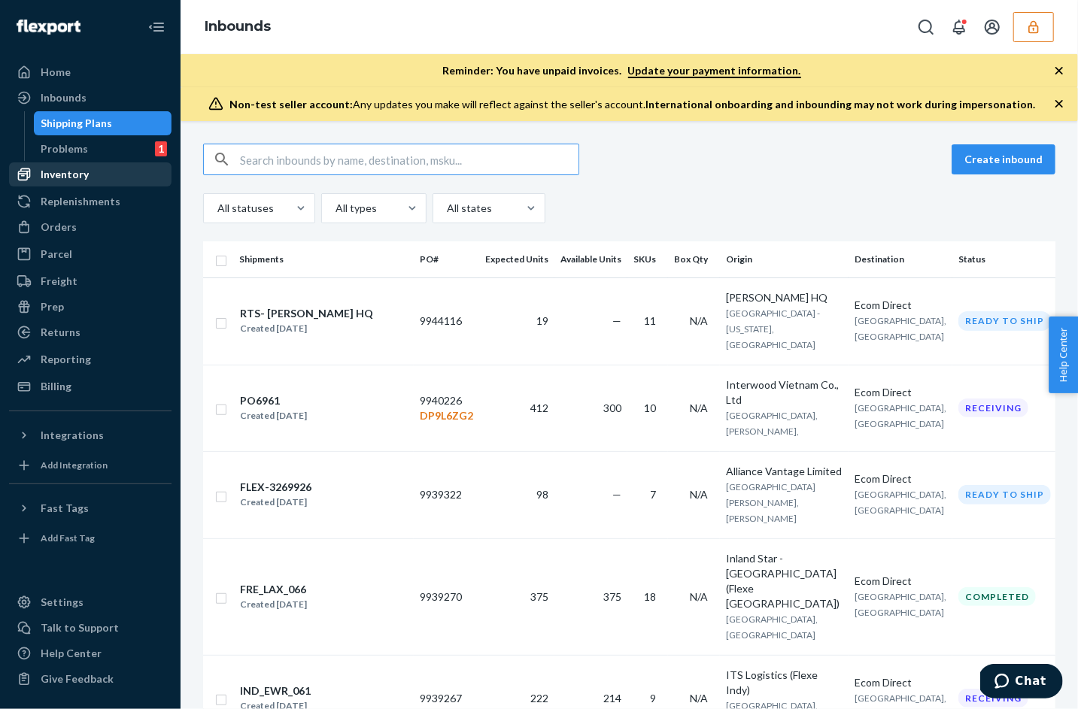
click at [33, 182] on div "Inventory" at bounding box center [91, 174] width 160 height 21
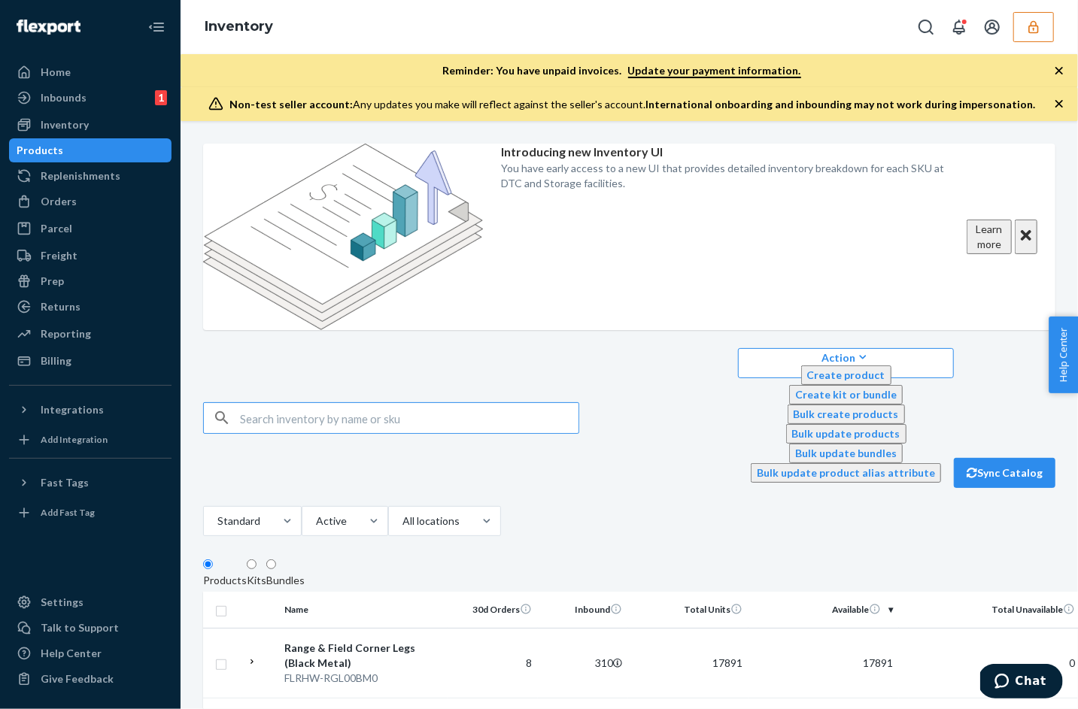
click at [1047, 27] on button "button" at bounding box center [1033, 27] width 41 height 30
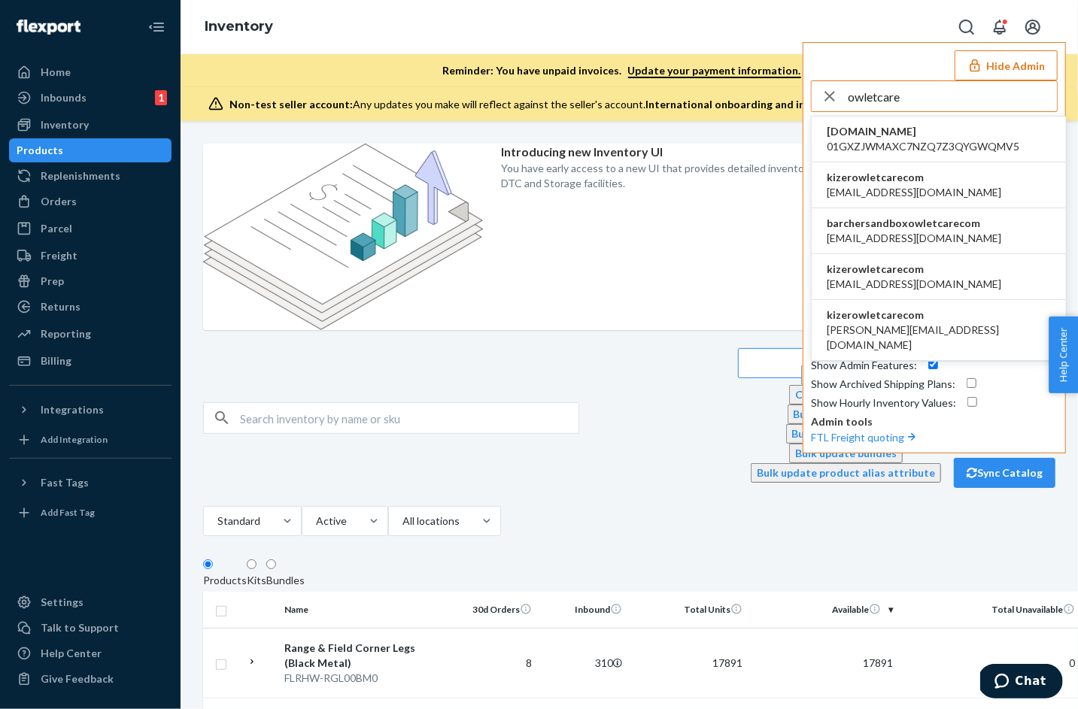
type input "owletcare"
click at [855, 182] on span "kizerowletcarecom" at bounding box center [914, 177] width 175 height 15
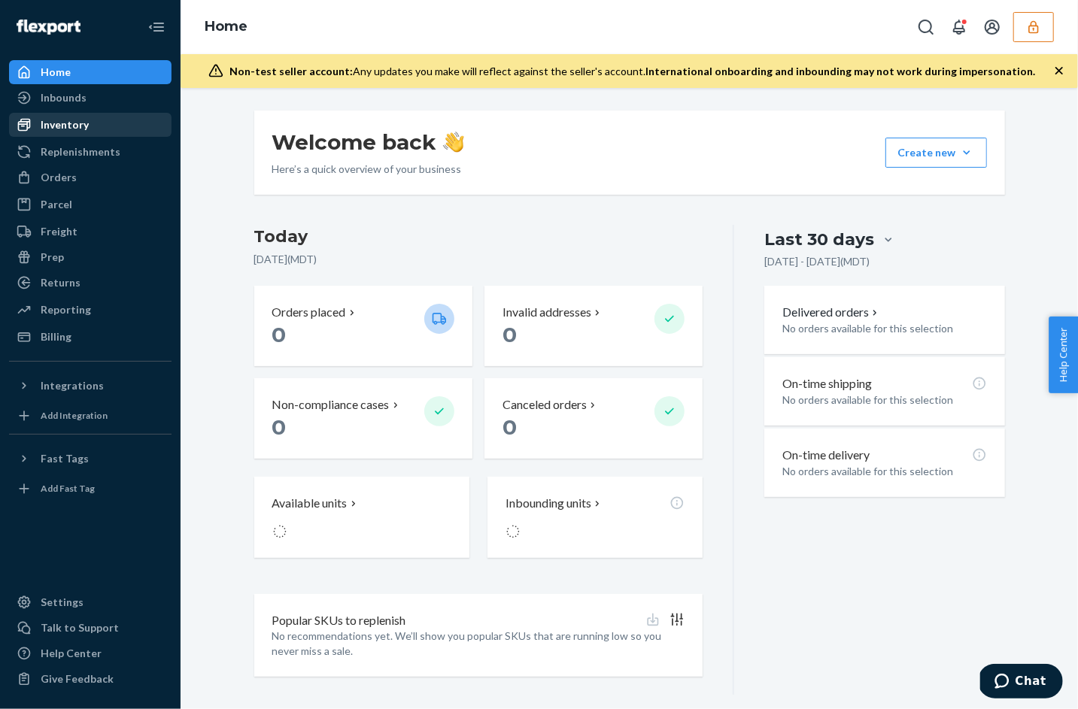
click at [46, 132] on div "Inventory" at bounding box center [65, 124] width 48 height 15
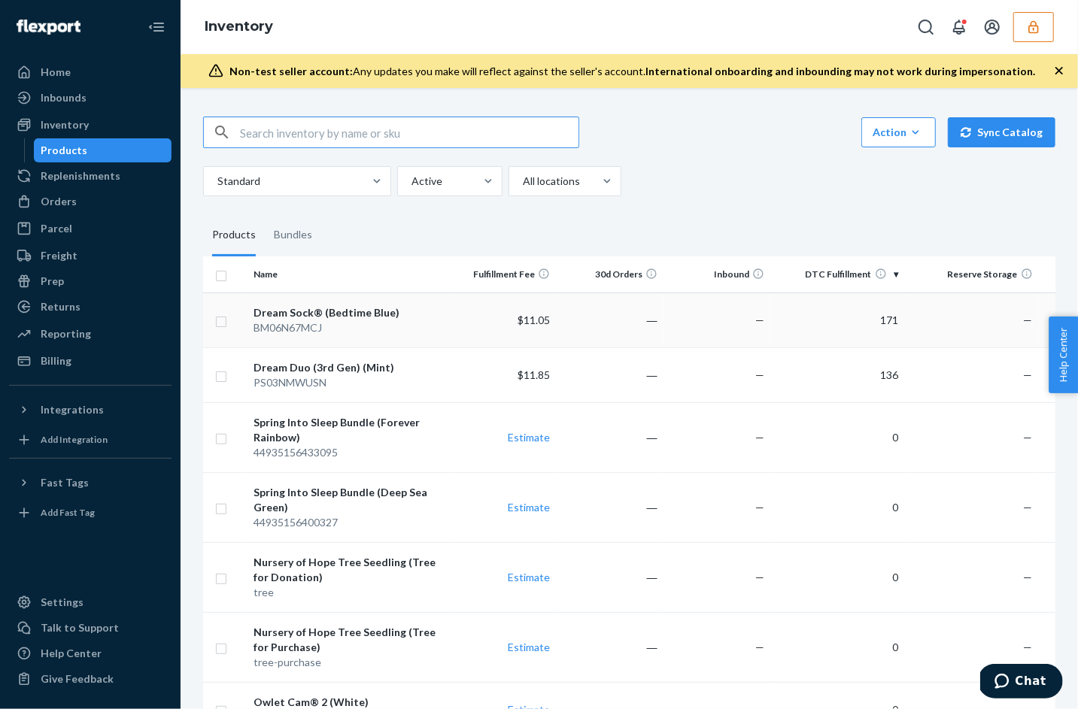
click at [350, 314] on div "Dream Sock® (Bedtime Blue)" at bounding box center [348, 312] width 189 height 15
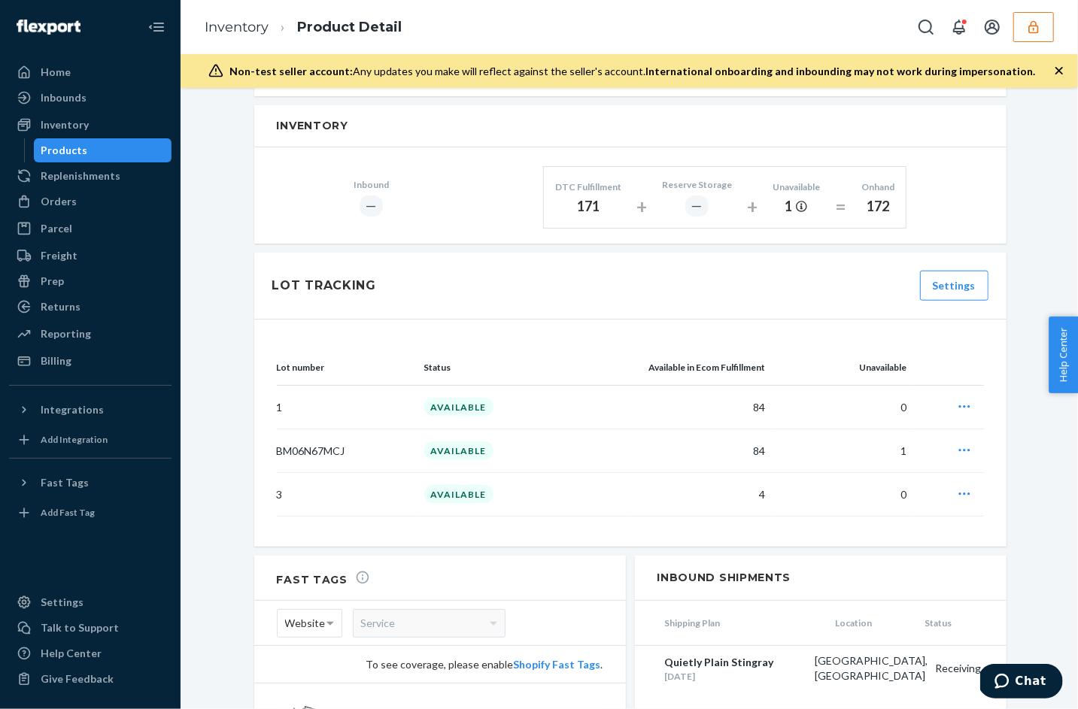
scroll to position [805, 0]
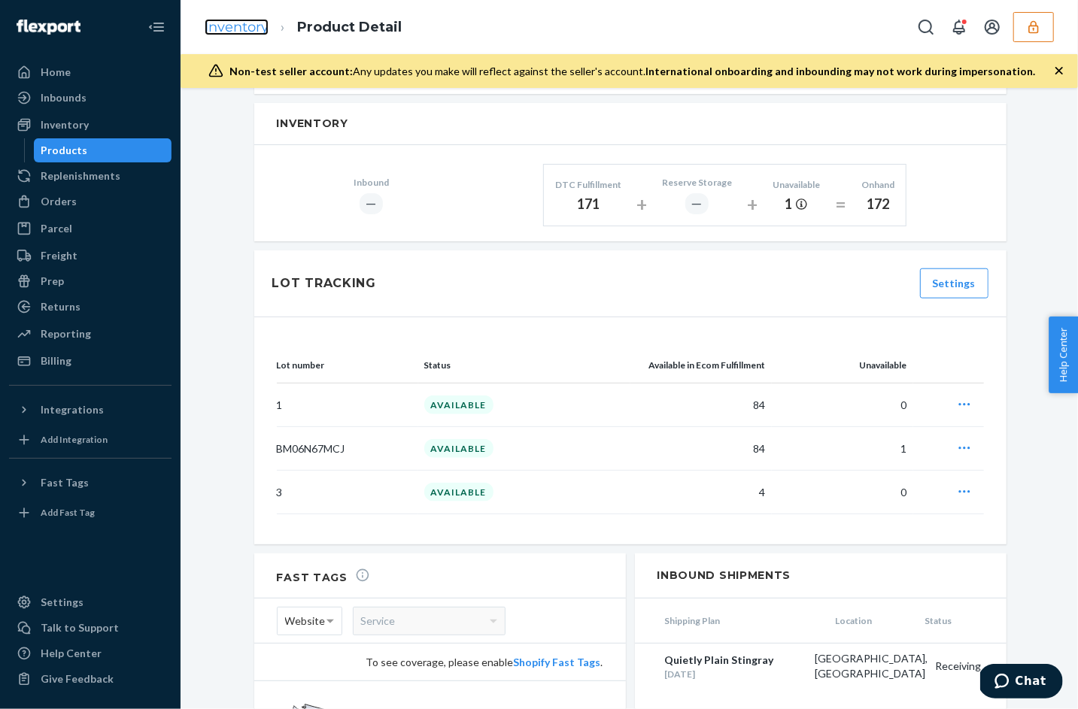
click at [234, 33] on link "Inventory" at bounding box center [237, 27] width 64 height 17
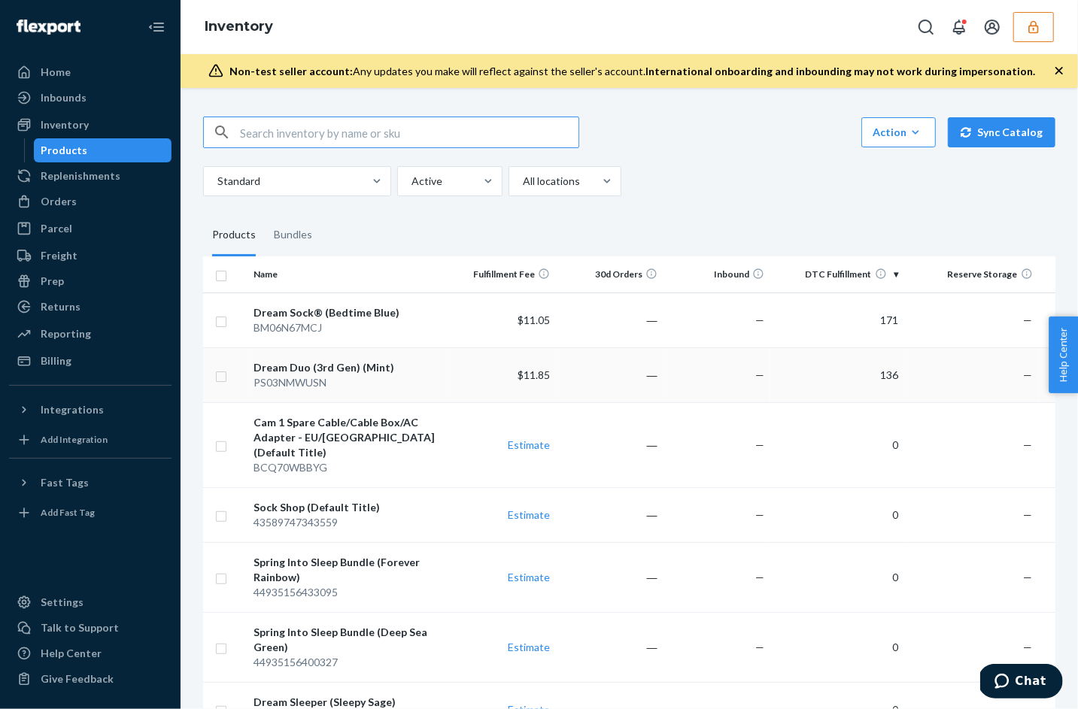
click at [343, 370] on div "Dream Duo (3rd Gen) (Mint)" at bounding box center [348, 367] width 189 height 15
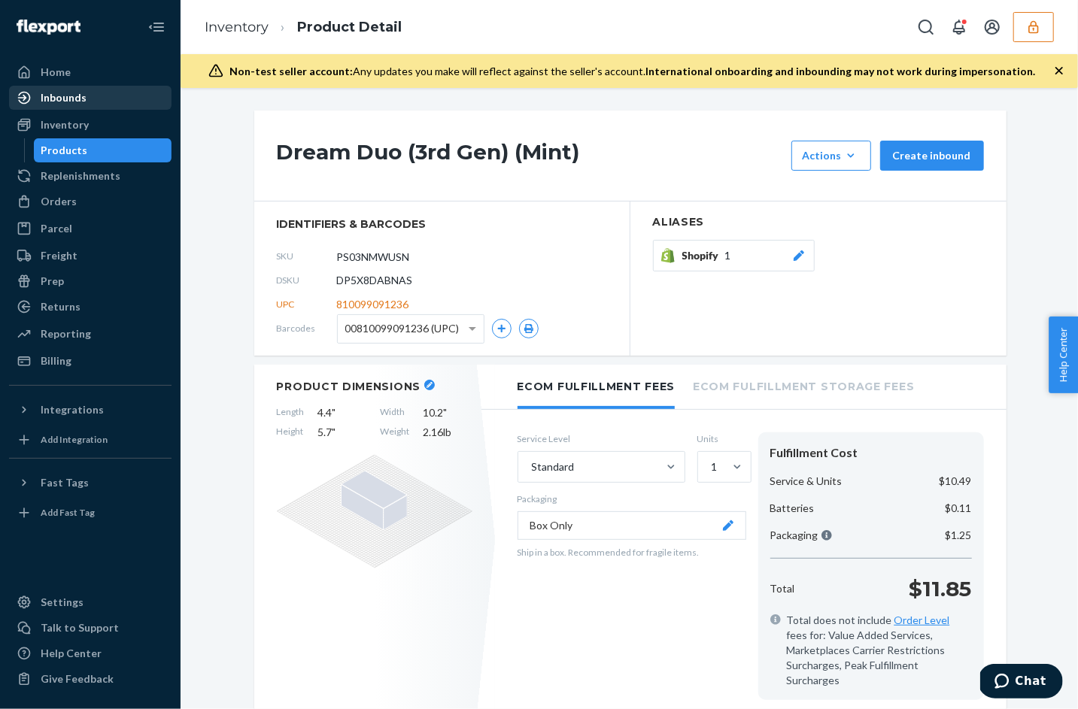
click at [103, 87] on div "Inbounds" at bounding box center [91, 97] width 160 height 21
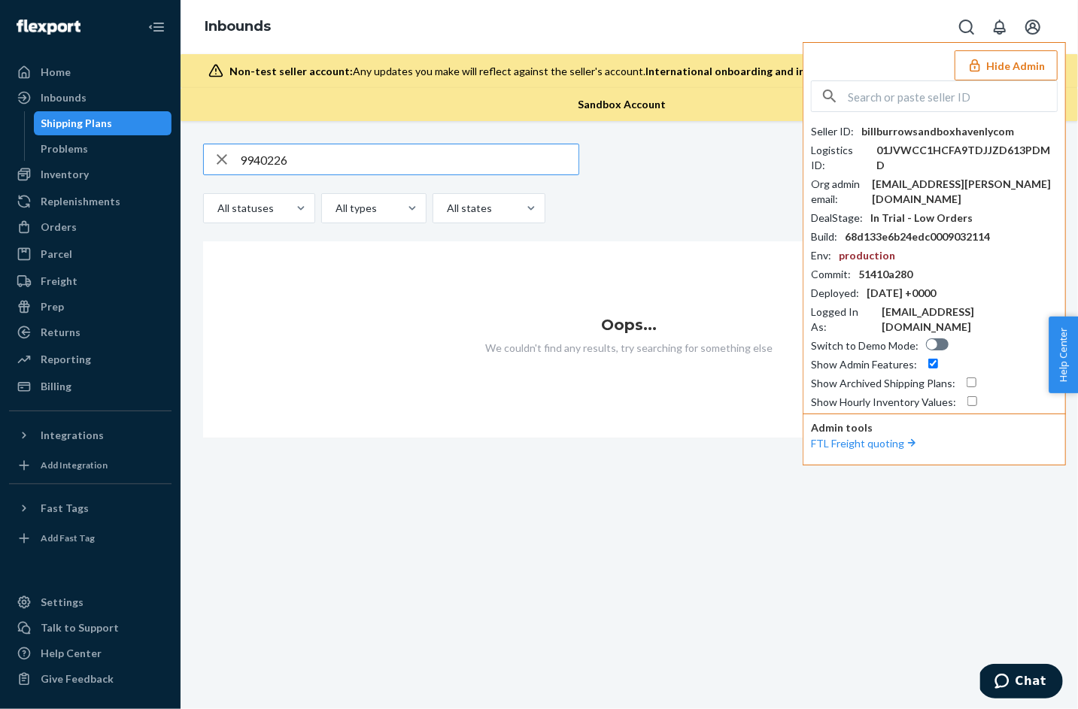
click at [923, 102] on input "text" at bounding box center [952, 96] width 209 height 30
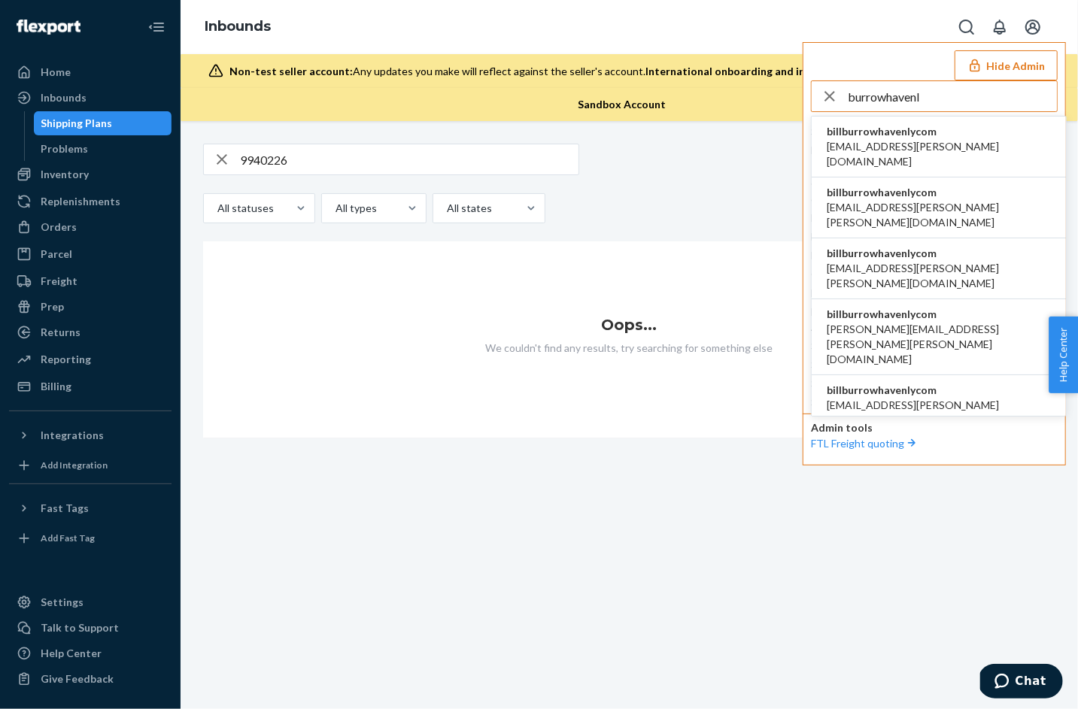
type input "burrowhavenl"
click at [855, 137] on span "billburrowhavenlycom" at bounding box center [939, 131] width 224 height 15
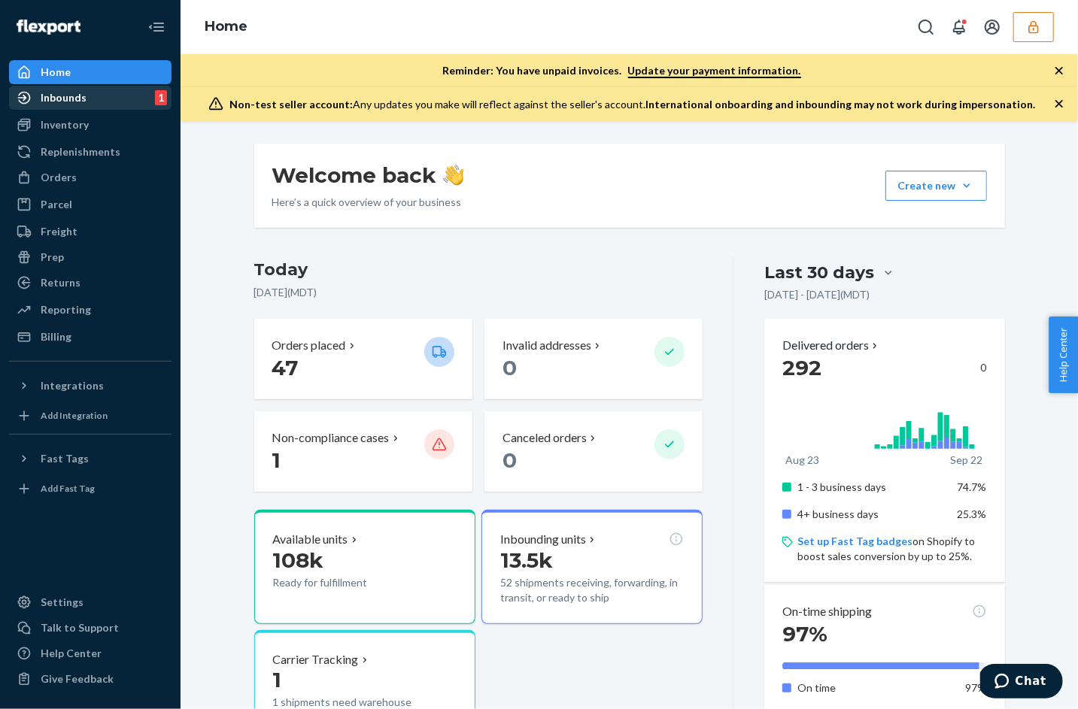
click at [69, 103] on div "Inbounds" at bounding box center [64, 97] width 46 height 15
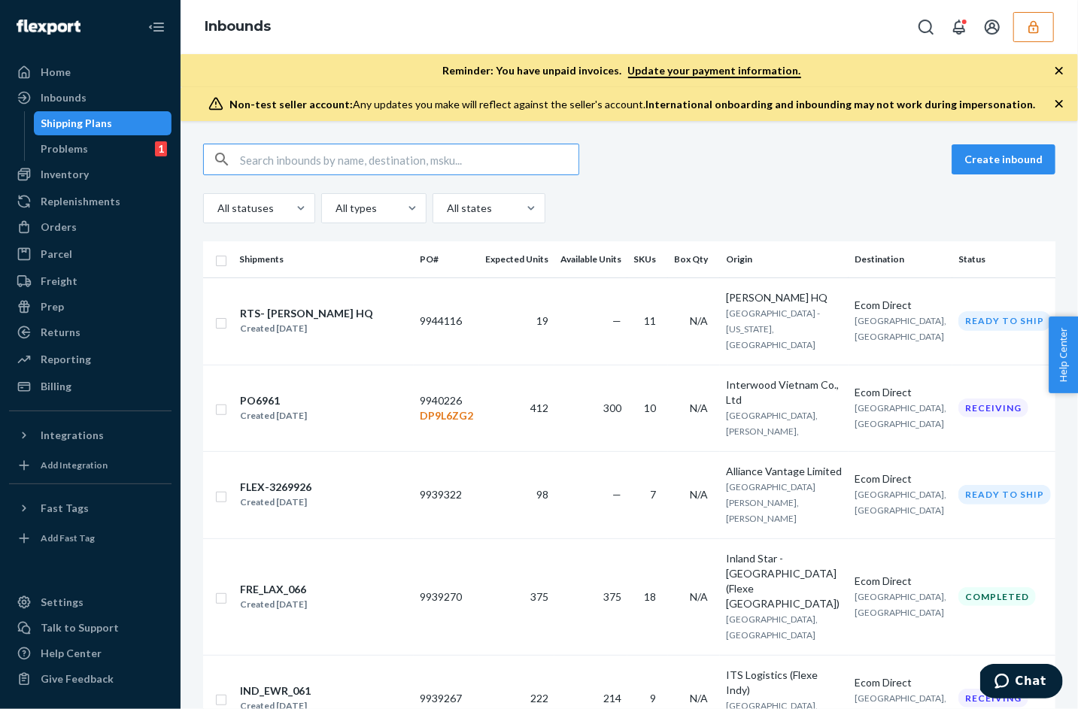
click at [688, 151] on div "Create inbound" at bounding box center [629, 160] width 852 height 32
click at [1016, 35] on button "button" at bounding box center [1033, 27] width 41 height 30
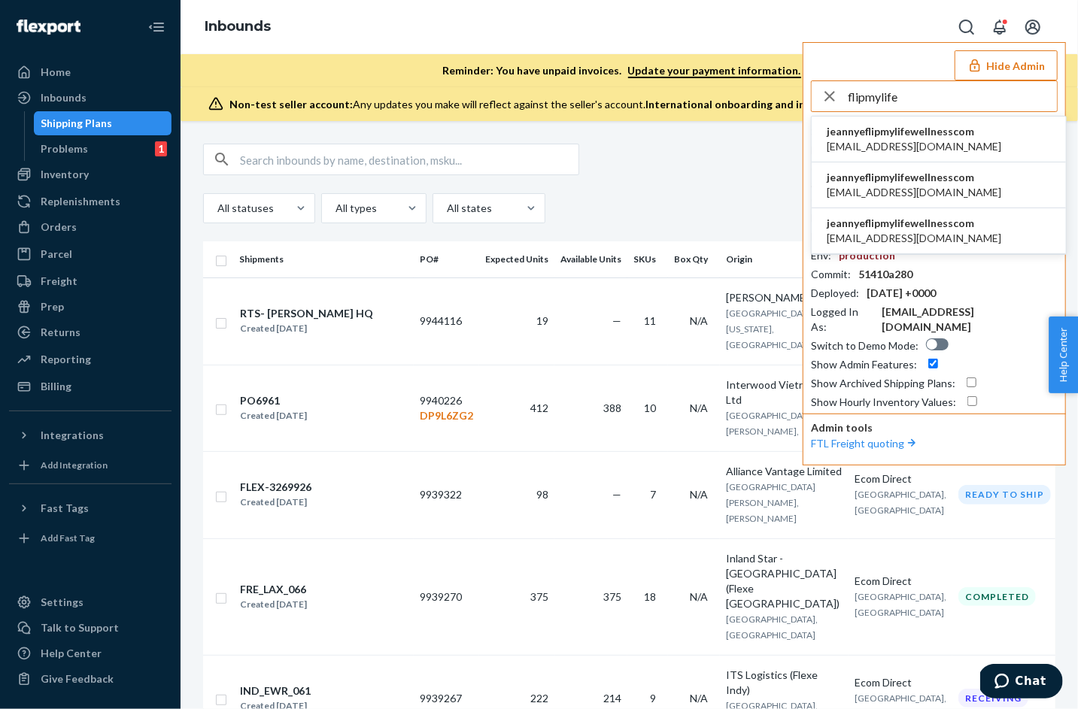
type input "flipmylife"
click at [886, 141] on span "[EMAIL_ADDRESS][DOMAIN_NAME]" at bounding box center [914, 146] width 175 height 15
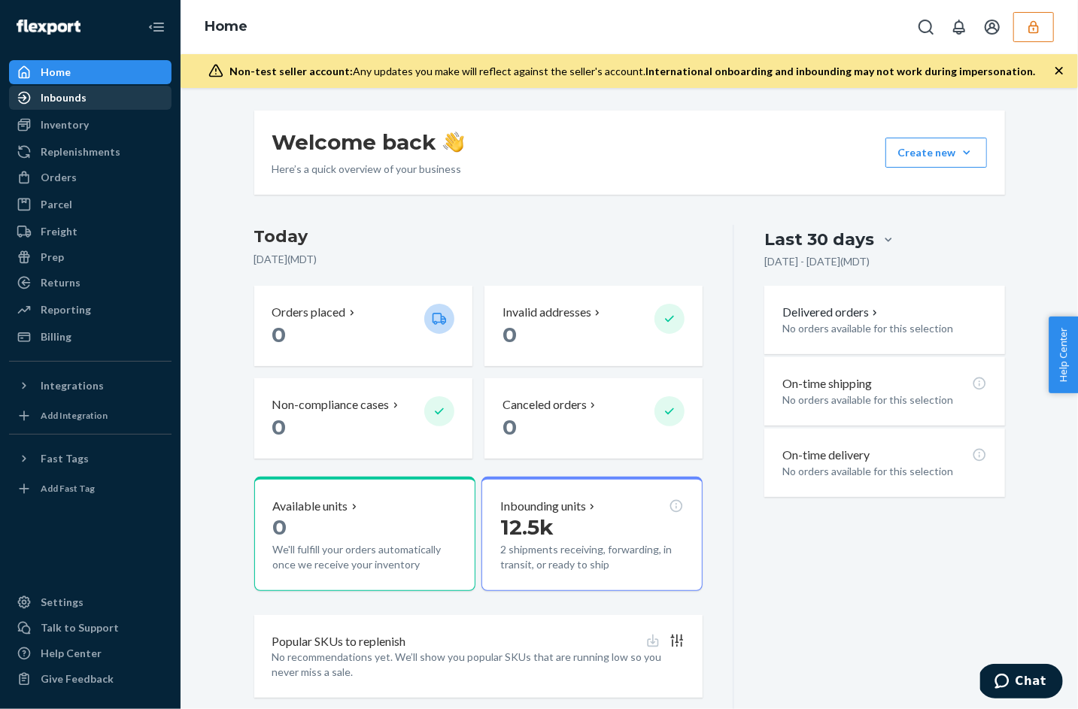
click at [88, 96] on div "Inbounds" at bounding box center [91, 97] width 160 height 21
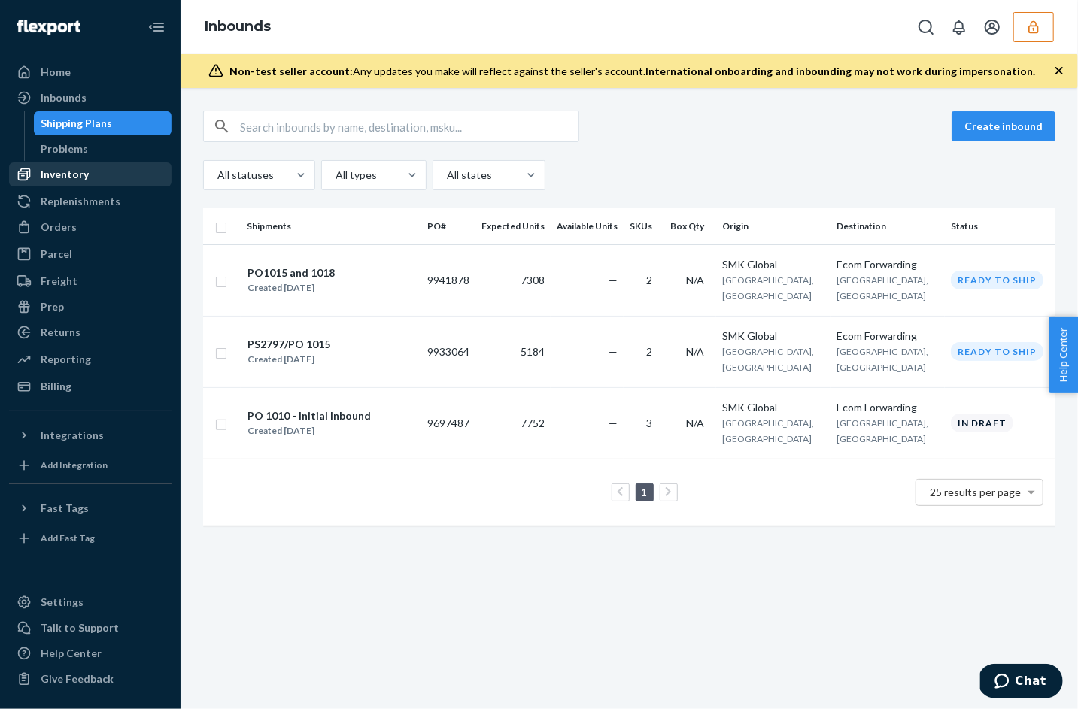
click at [78, 177] on div "Inventory" at bounding box center [65, 174] width 48 height 15
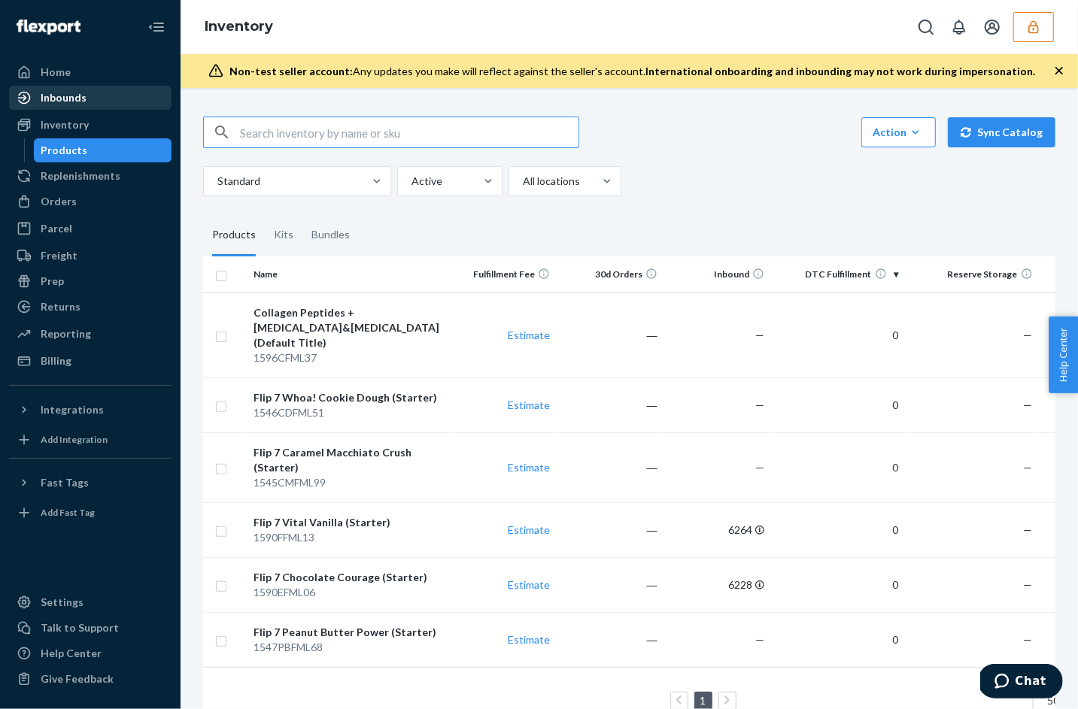
click at [84, 103] on div "Inbounds" at bounding box center [64, 97] width 46 height 15
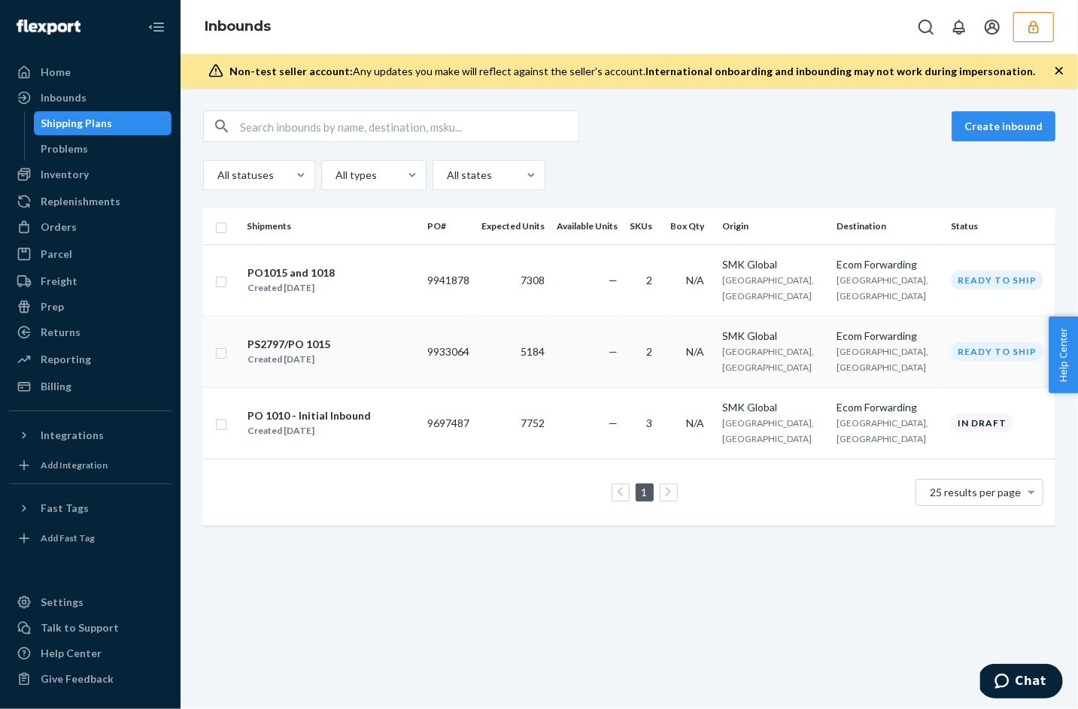
click at [276, 352] on div "Created [DATE]" at bounding box center [289, 359] width 83 height 15
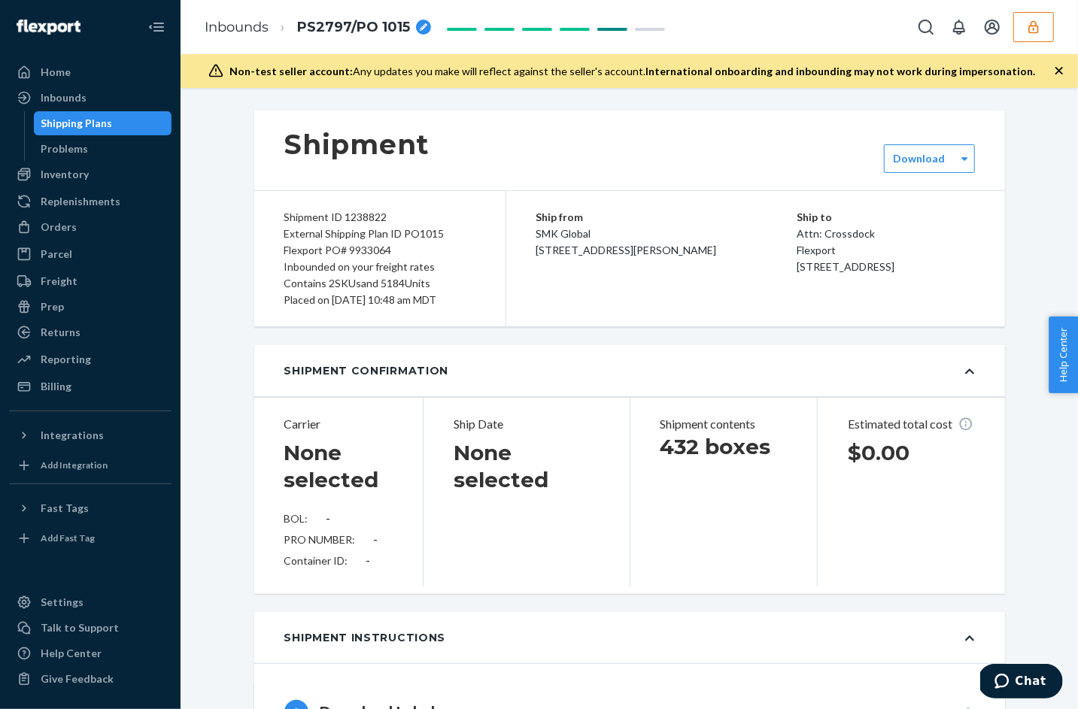
type input "BG1017468925"
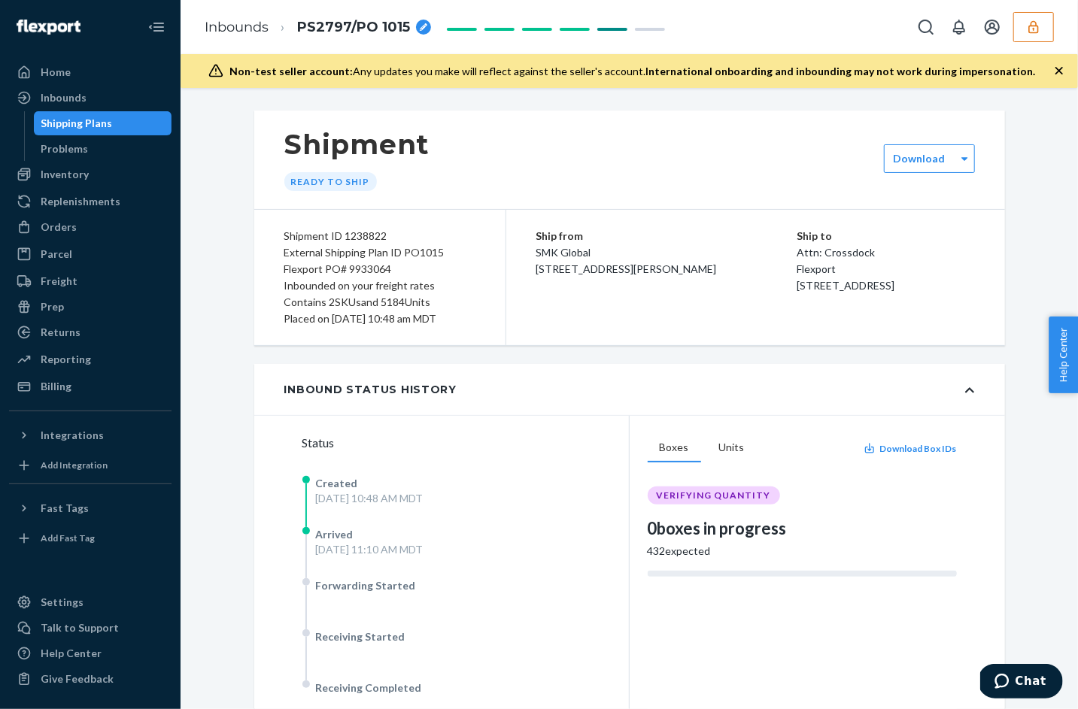
click at [1065, 17] on div "Inbounds PS2797/PO 1015" at bounding box center [630, 27] width 898 height 54
click at [1035, 18] on button "button" at bounding box center [1033, 27] width 41 height 30
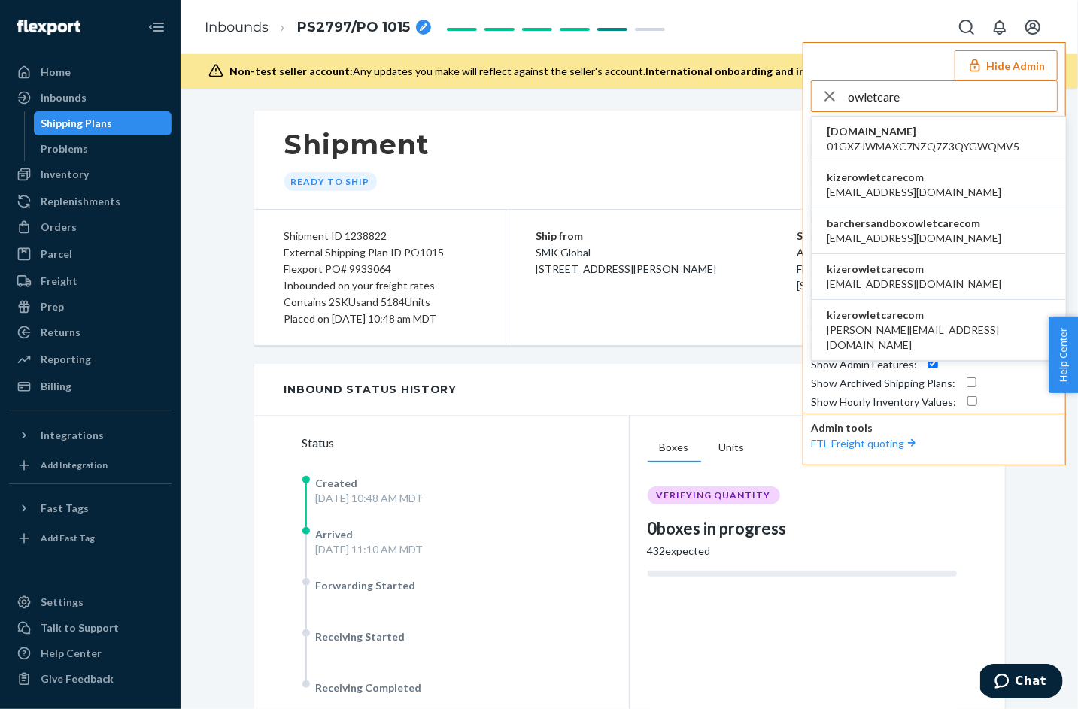
type input "owletcare"
click at [857, 182] on span "kizerowletcarecom" at bounding box center [914, 177] width 175 height 15
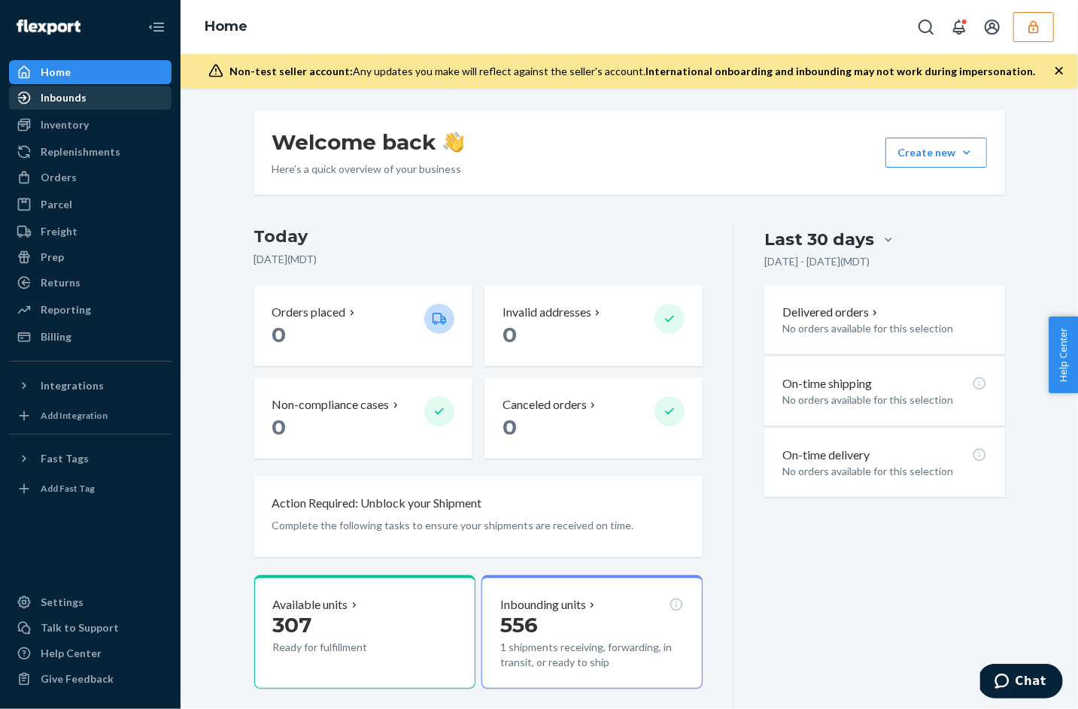
click at [82, 99] on div "Inbounds" at bounding box center [64, 97] width 46 height 15
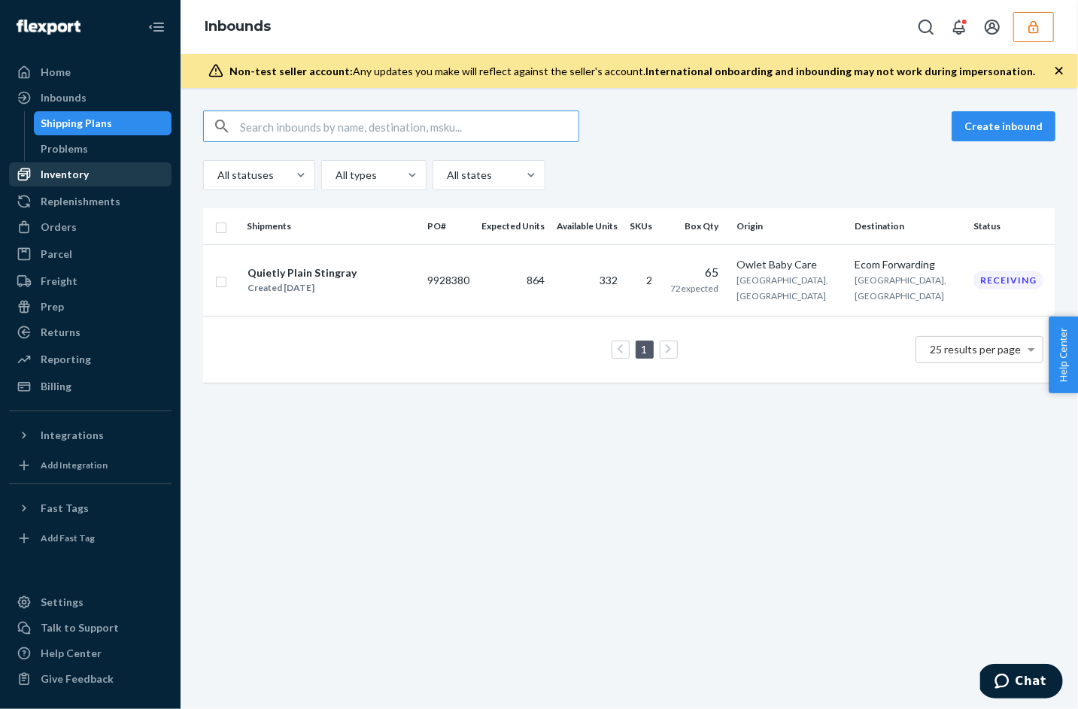
click at [73, 176] on div "Inventory" at bounding box center [65, 174] width 48 height 15
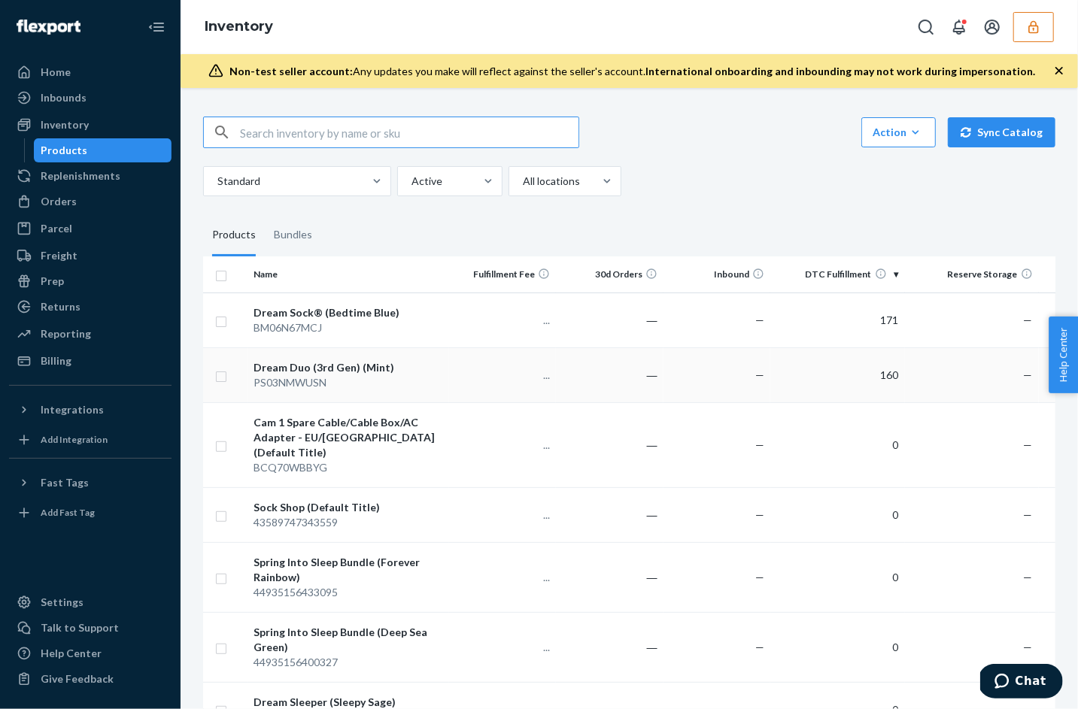
click at [342, 377] on div "PS03NMWUSN" at bounding box center [348, 382] width 189 height 15
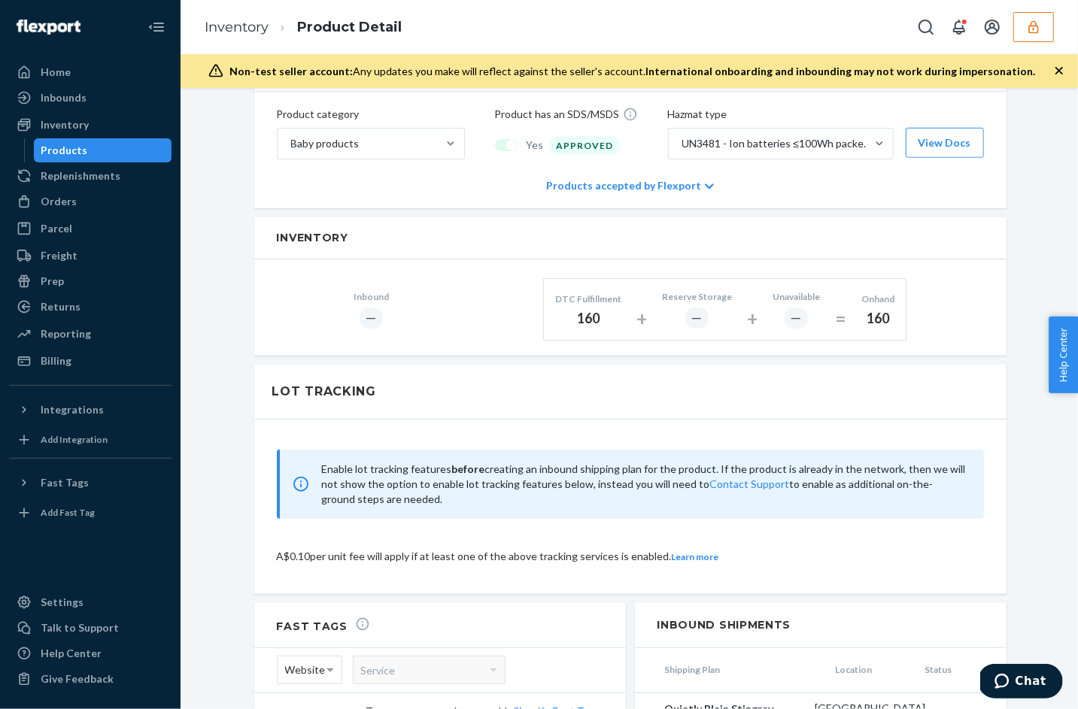
scroll to position [703, 0]
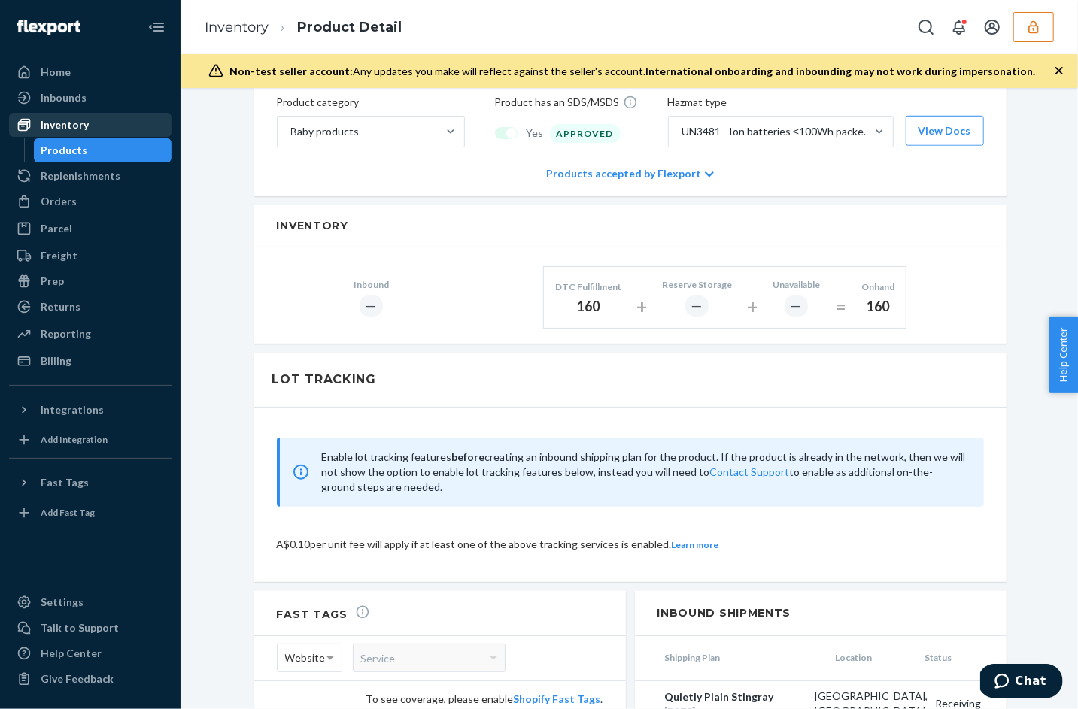
click at [89, 135] on link "Inventory" at bounding box center [90, 125] width 163 height 24
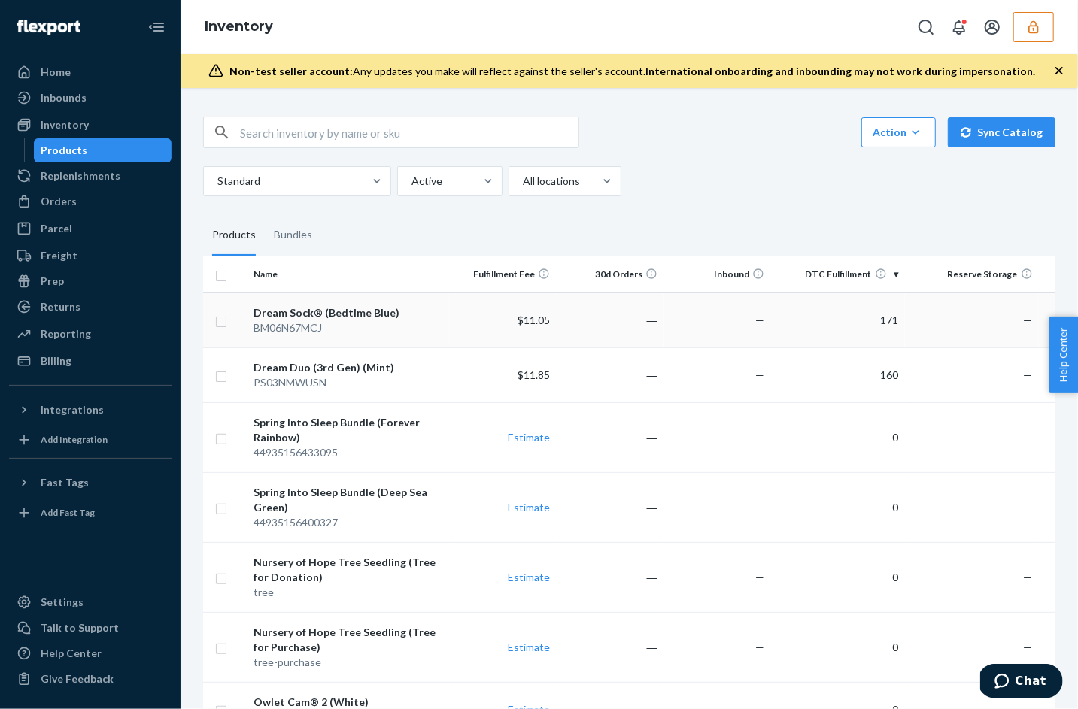
click at [384, 336] on td "Dream Sock® (Bedtime Blue) BM06N67MCJ" at bounding box center [348, 320] width 201 height 55
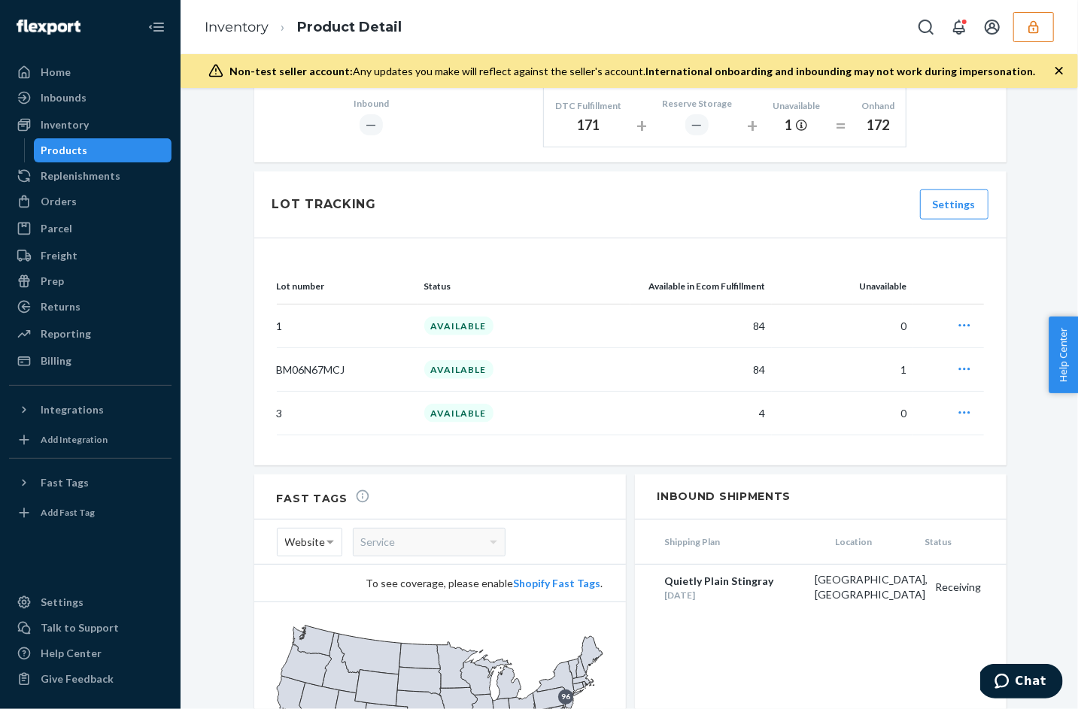
scroll to position [720, 0]
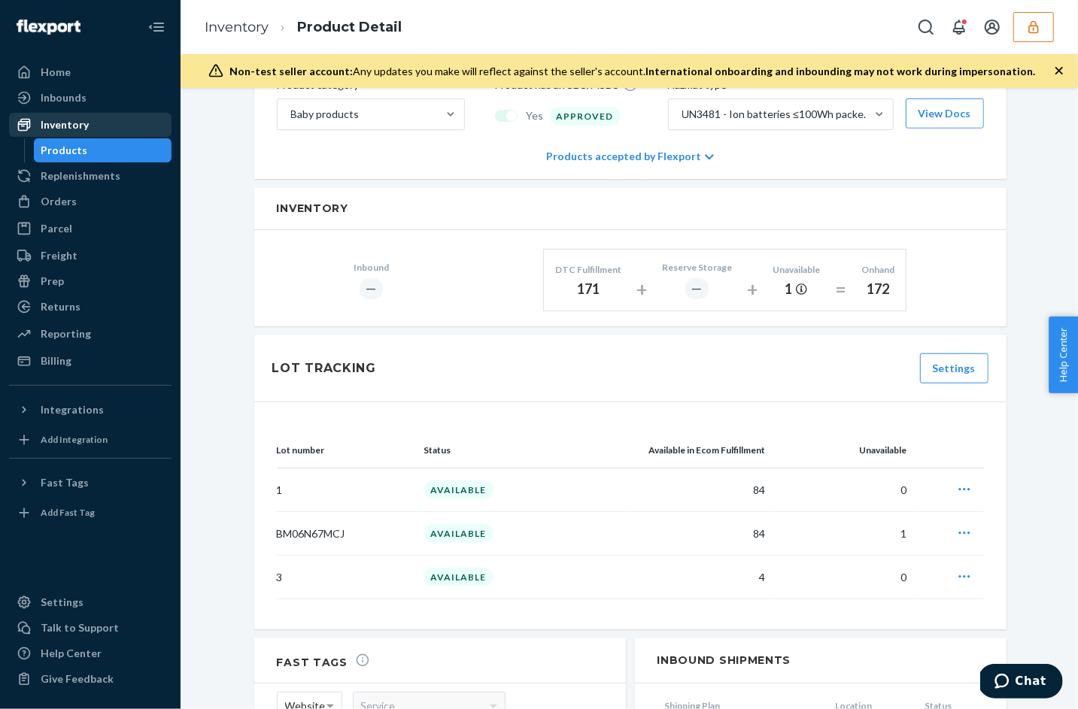
click at [58, 136] on link "Inventory" at bounding box center [90, 125] width 163 height 24
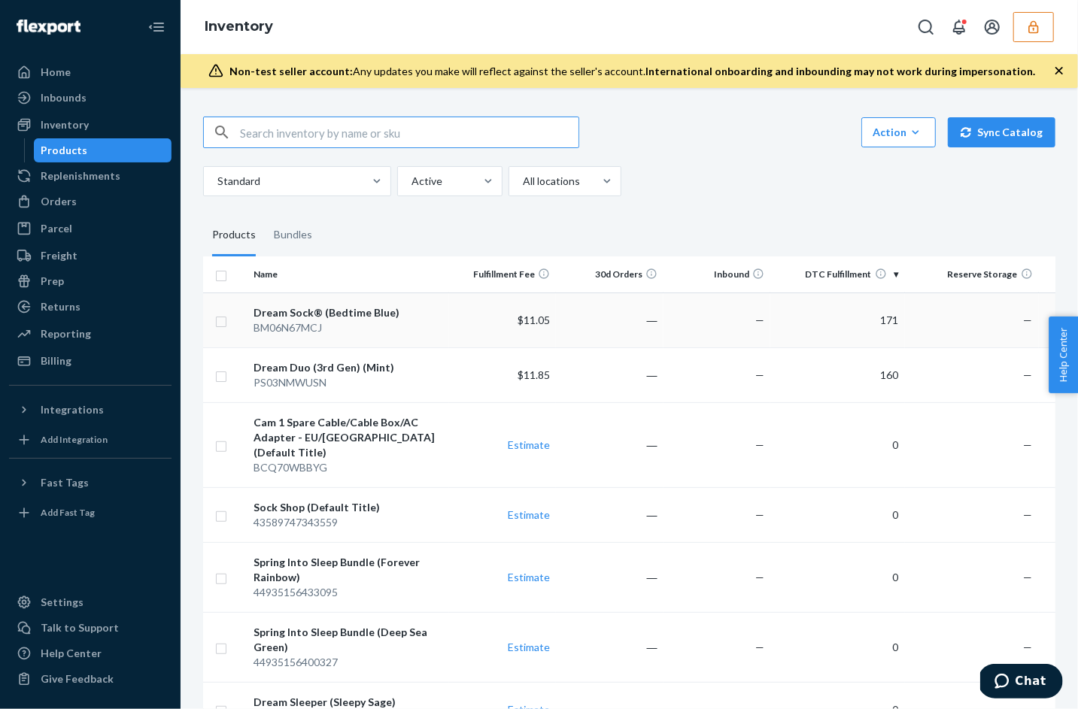
click at [378, 330] on div "BM06N67MCJ" at bounding box center [348, 328] width 189 height 15
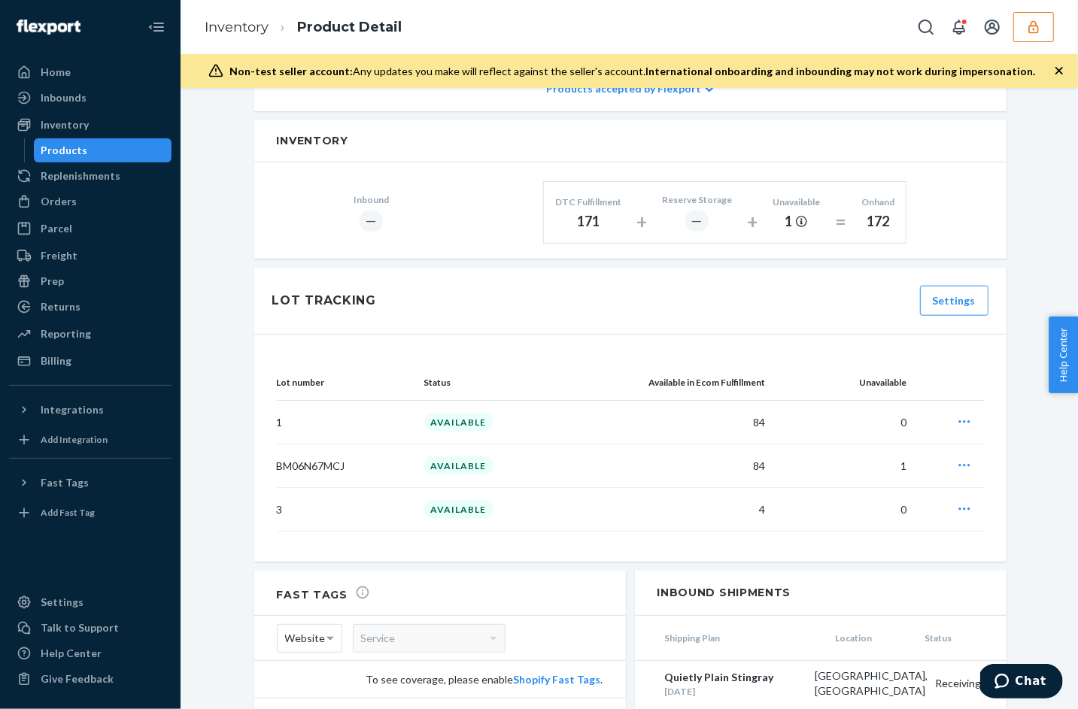
scroll to position [816, 0]
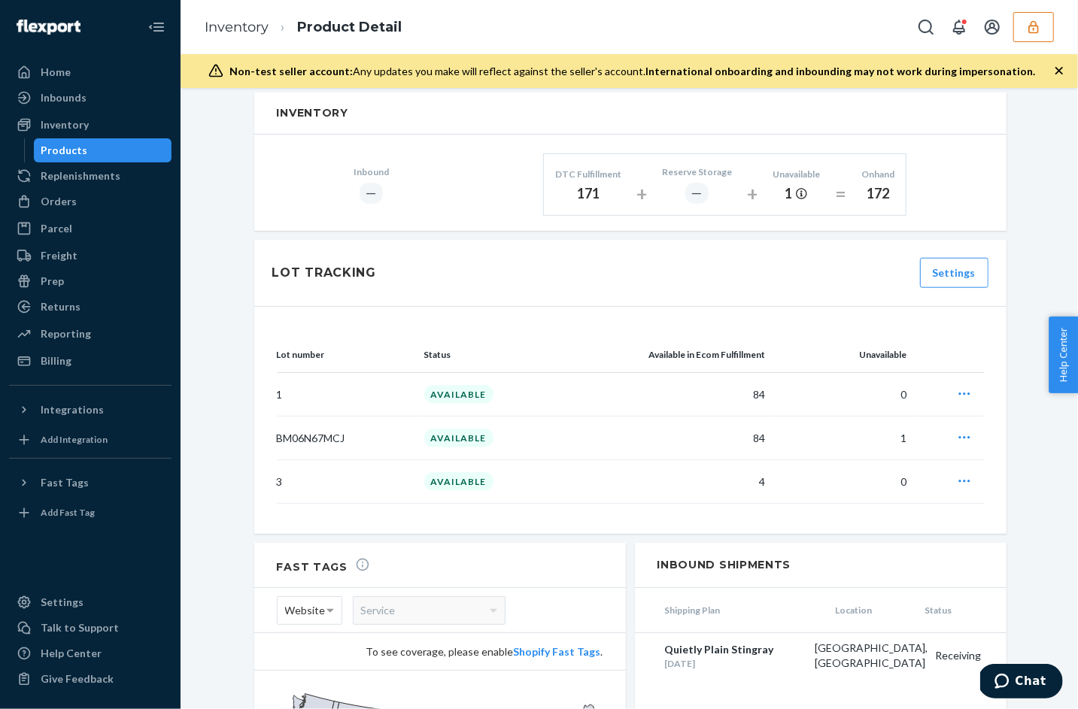
click at [252, 13] on ol "Inventory Product Detail" at bounding box center [303, 27] width 221 height 44
click at [252, 23] on link "Inventory" at bounding box center [237, 27] width 64 height 17
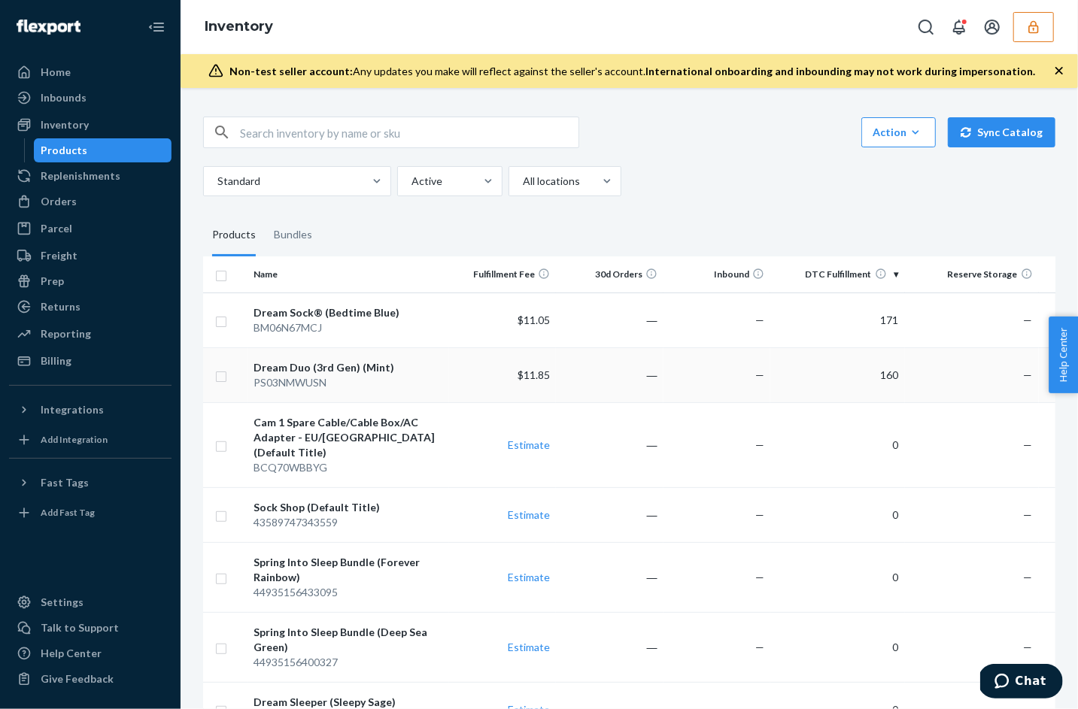
click at [384, 372] on div "Dream Duo (3rd Gen) (Mint)" at bounding box center [348, 367] width 189 height 15
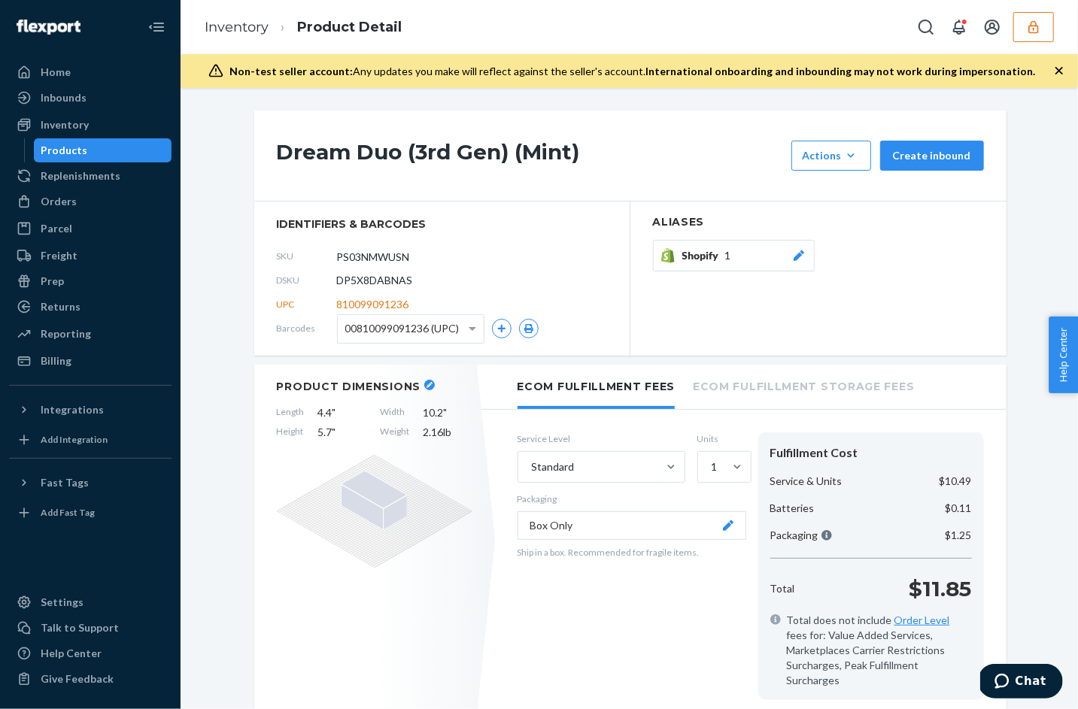
click at [379, 271] on div "DSKU DP5X8DABNAS" at bounding box center [442, 281] width 330 height 24
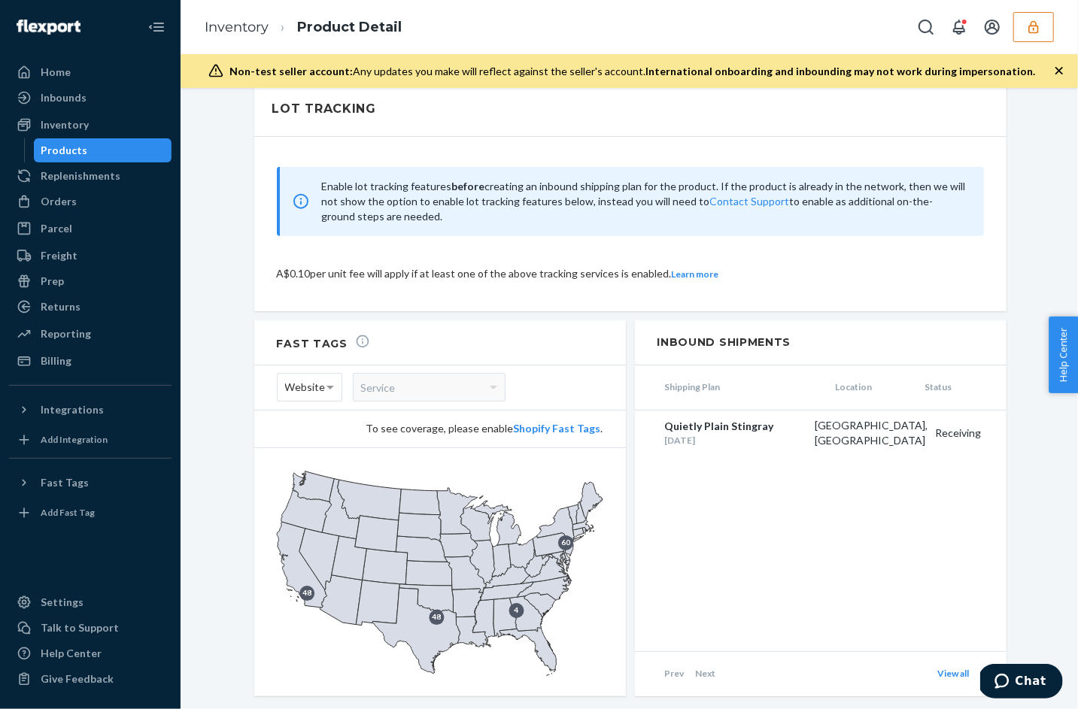
scroll to position [986, 0]
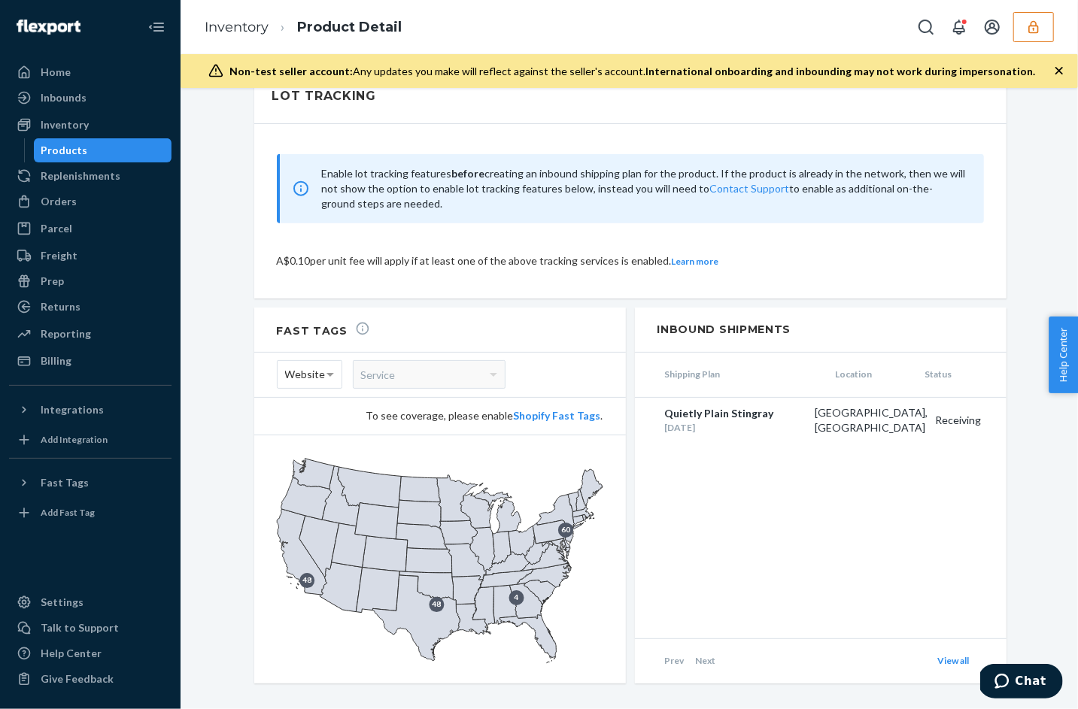
click at [1058, 73] on icon "button" at bounding box center [1059, 70] width 15 height 15
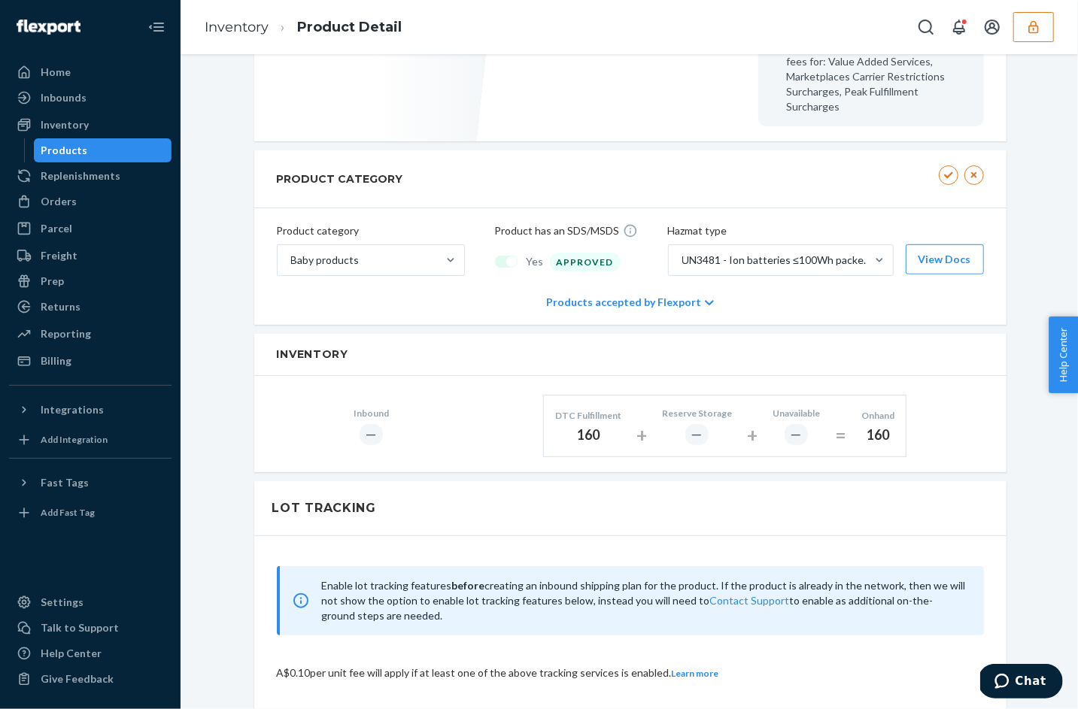
scroll to position [530, 0]
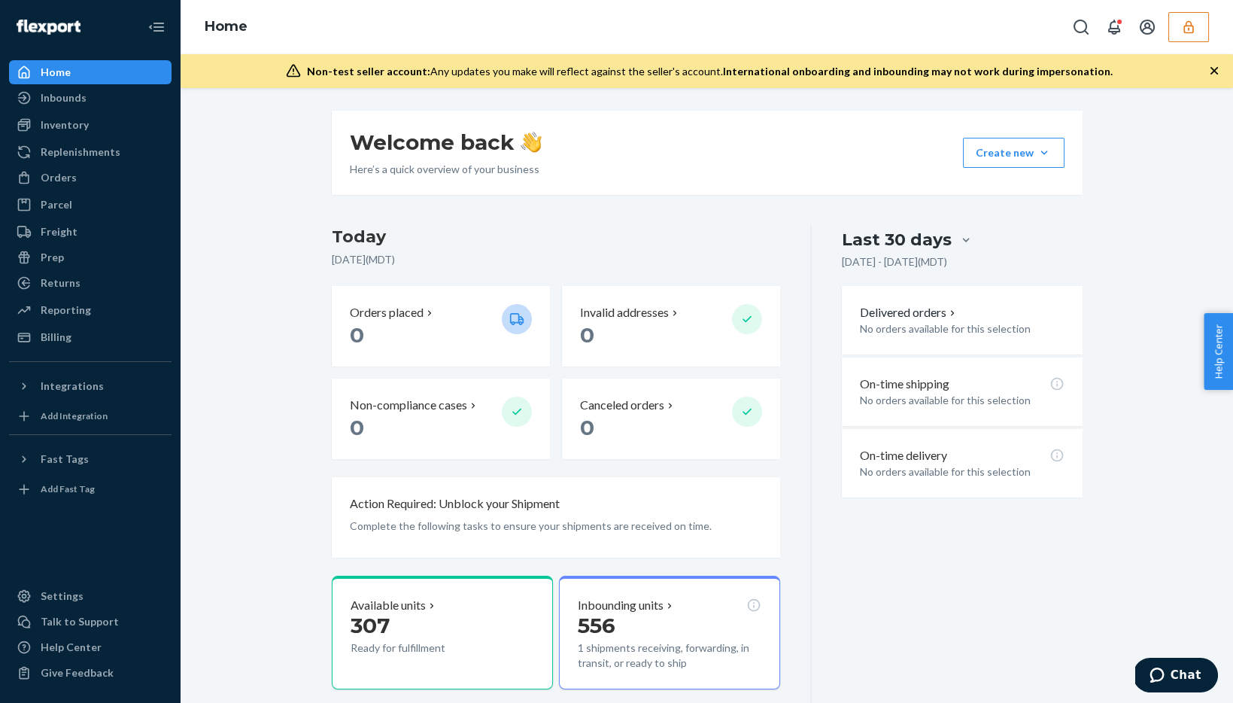
click at [1181, 29] on icon "button" at bounding box center [1188, 27] width 15 height 15
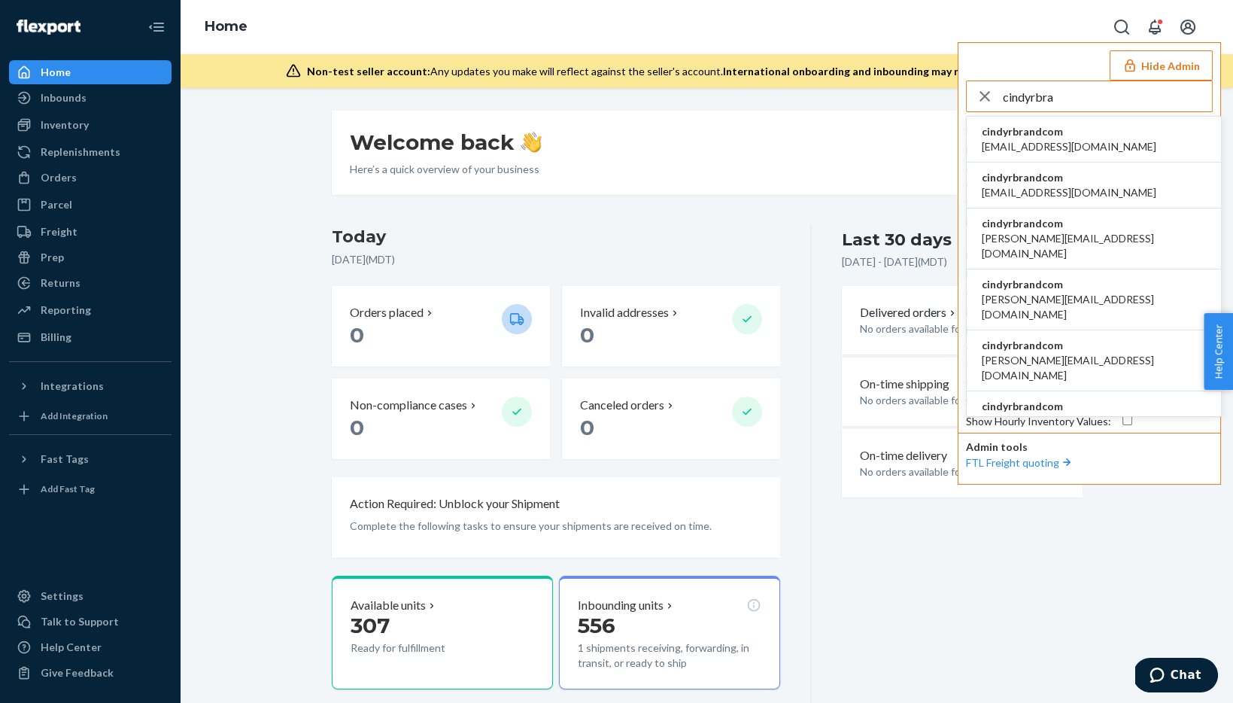
type input "cindyrbra"
click at [1008, 132] on span "cindyrbrandcom" at bounding box center [1069, 131] width 175 height 15
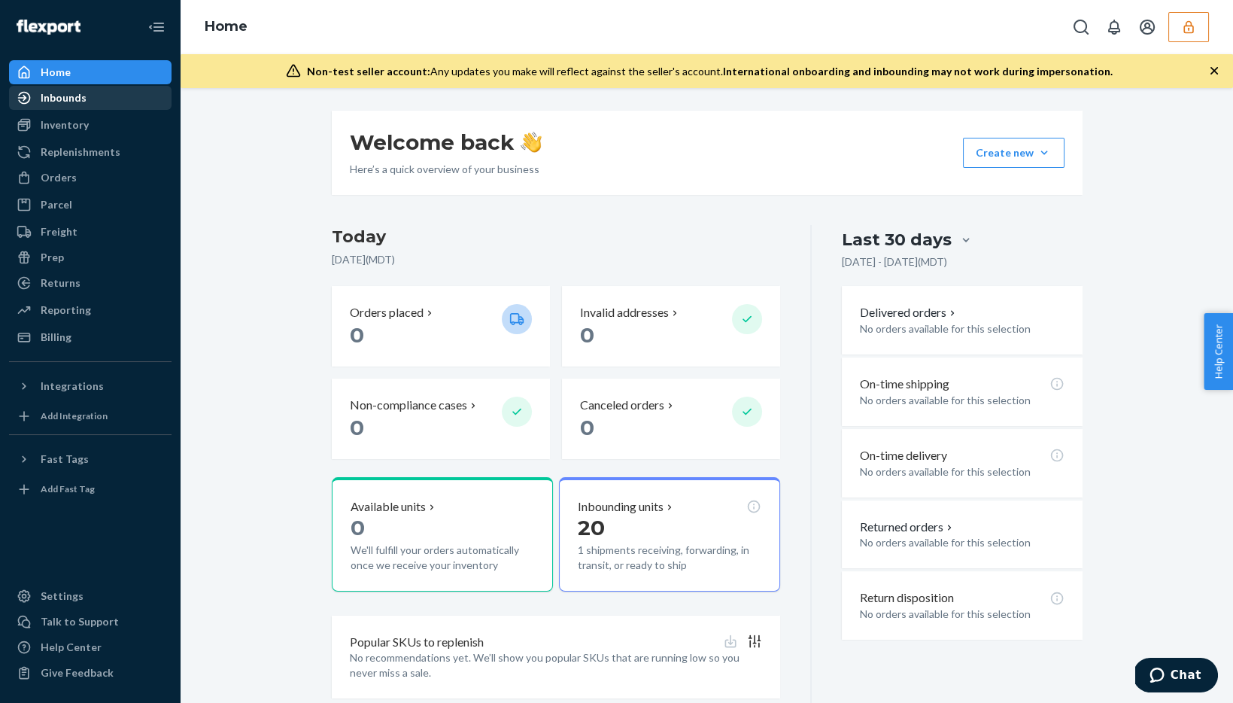
click at [77, 94] on div "Inbounds" at bounding box center [64, 97] width 46 height 15
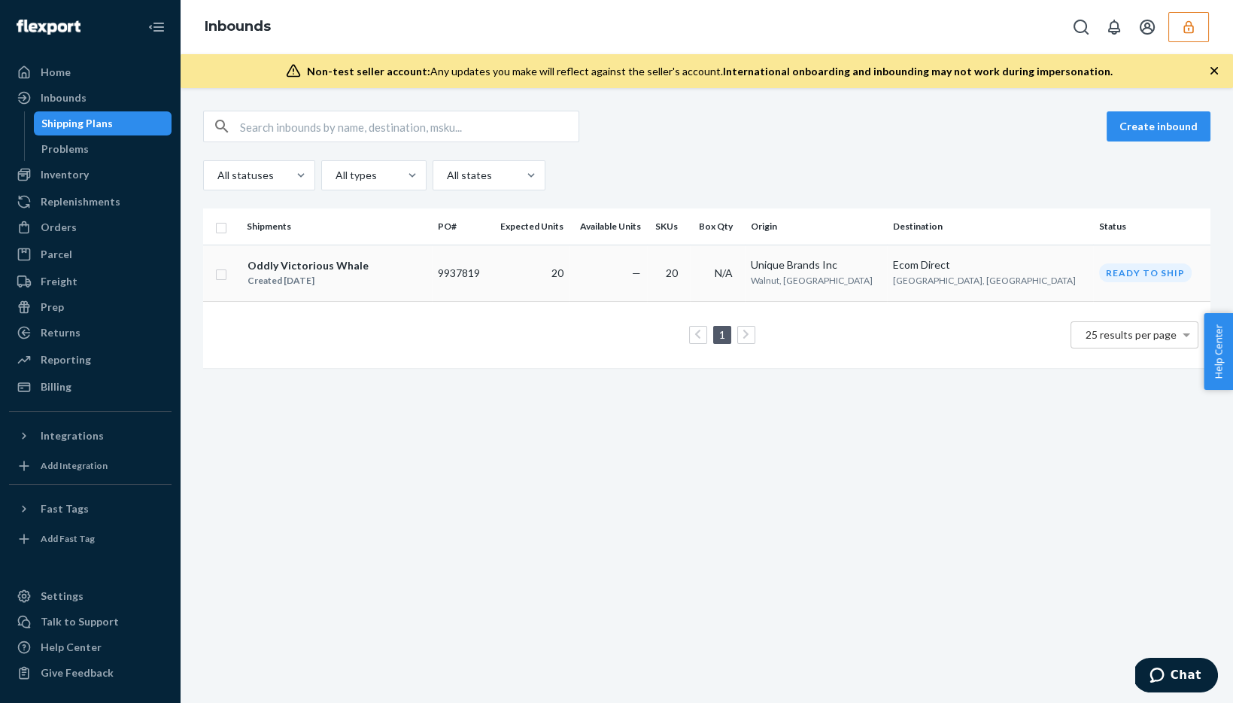
click at [426, 275] on div "Oddly Victorious Whale Created [DATE]" at bounding box center [336, 273] width 179 height 32
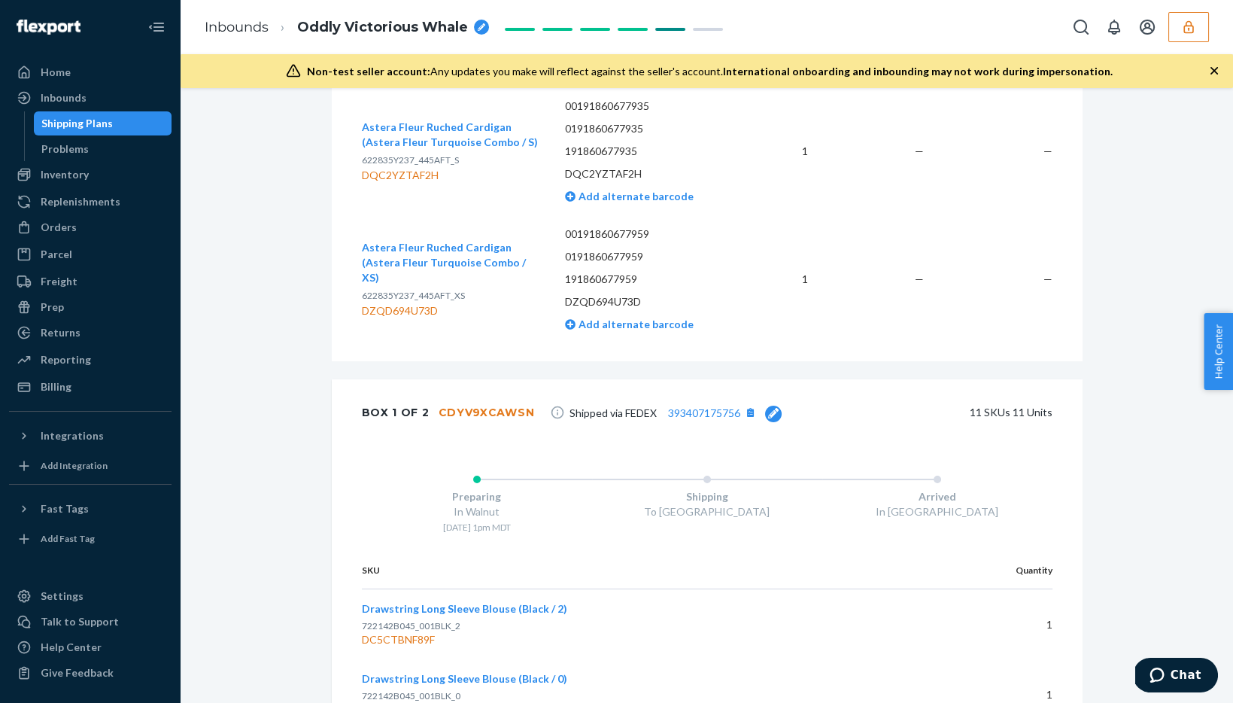
scroll to position [2960, 0]
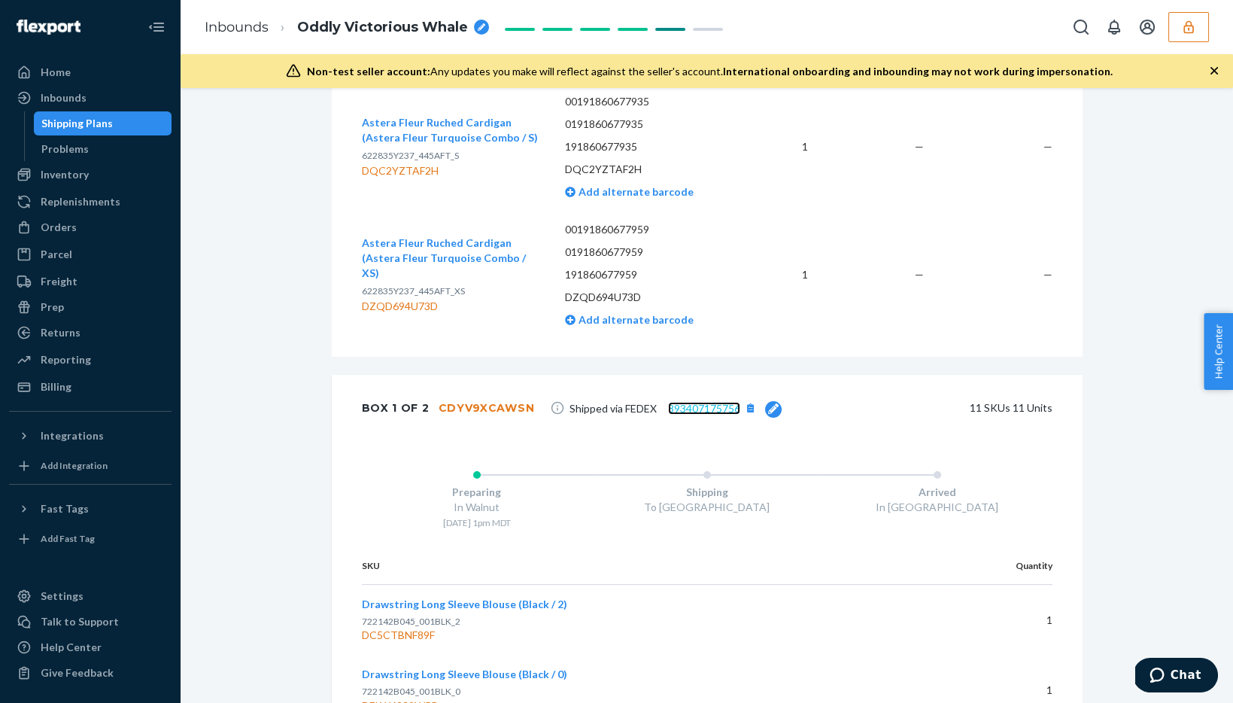
click at [696, 409] on link "393407175756" at bounding box center [704, 408] width 72 height 13
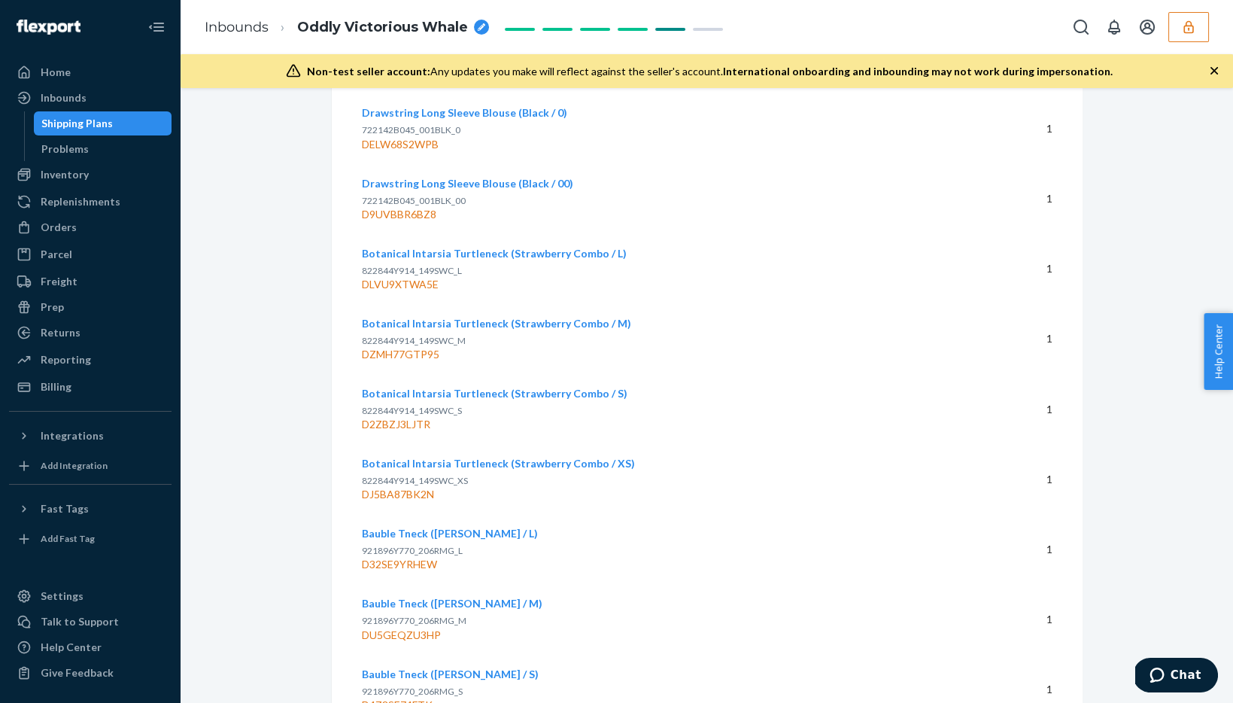
scroll to position [3327, 0]
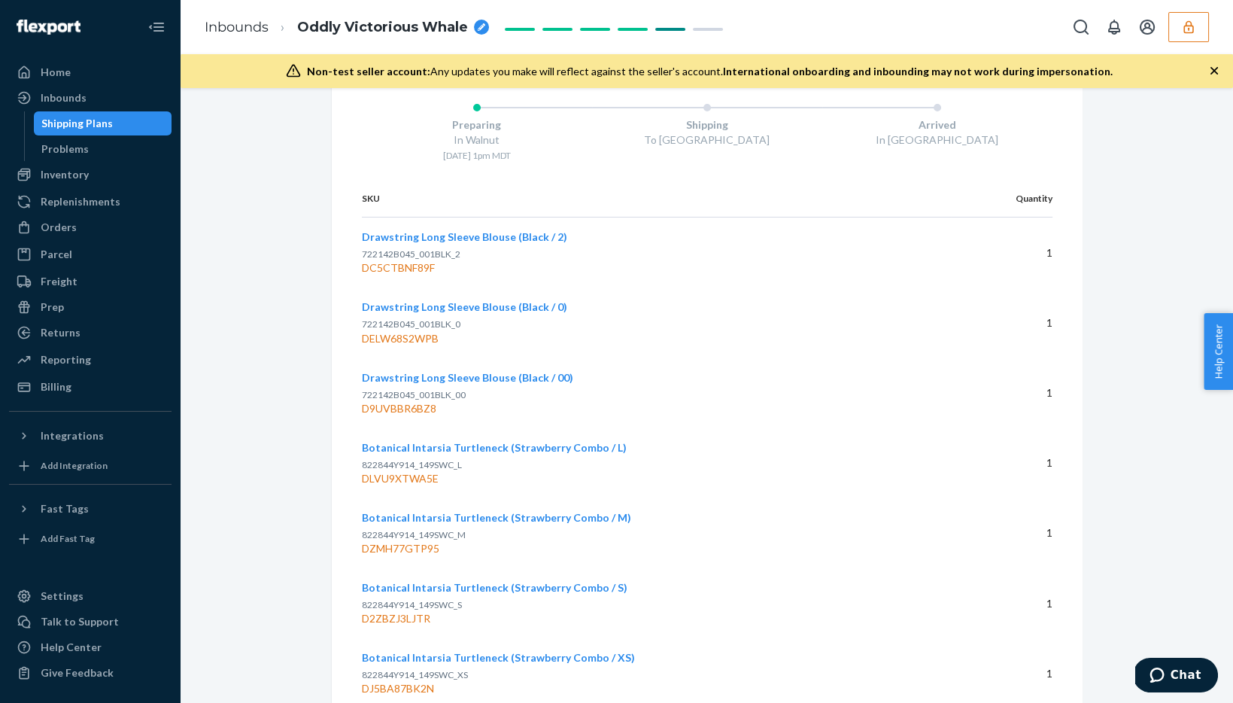
click at [1196, 22] on button "button" at bounding box center [1188, 27] width 41 height 30
